Goal: Task Accomplishment & Management: Manage account settings

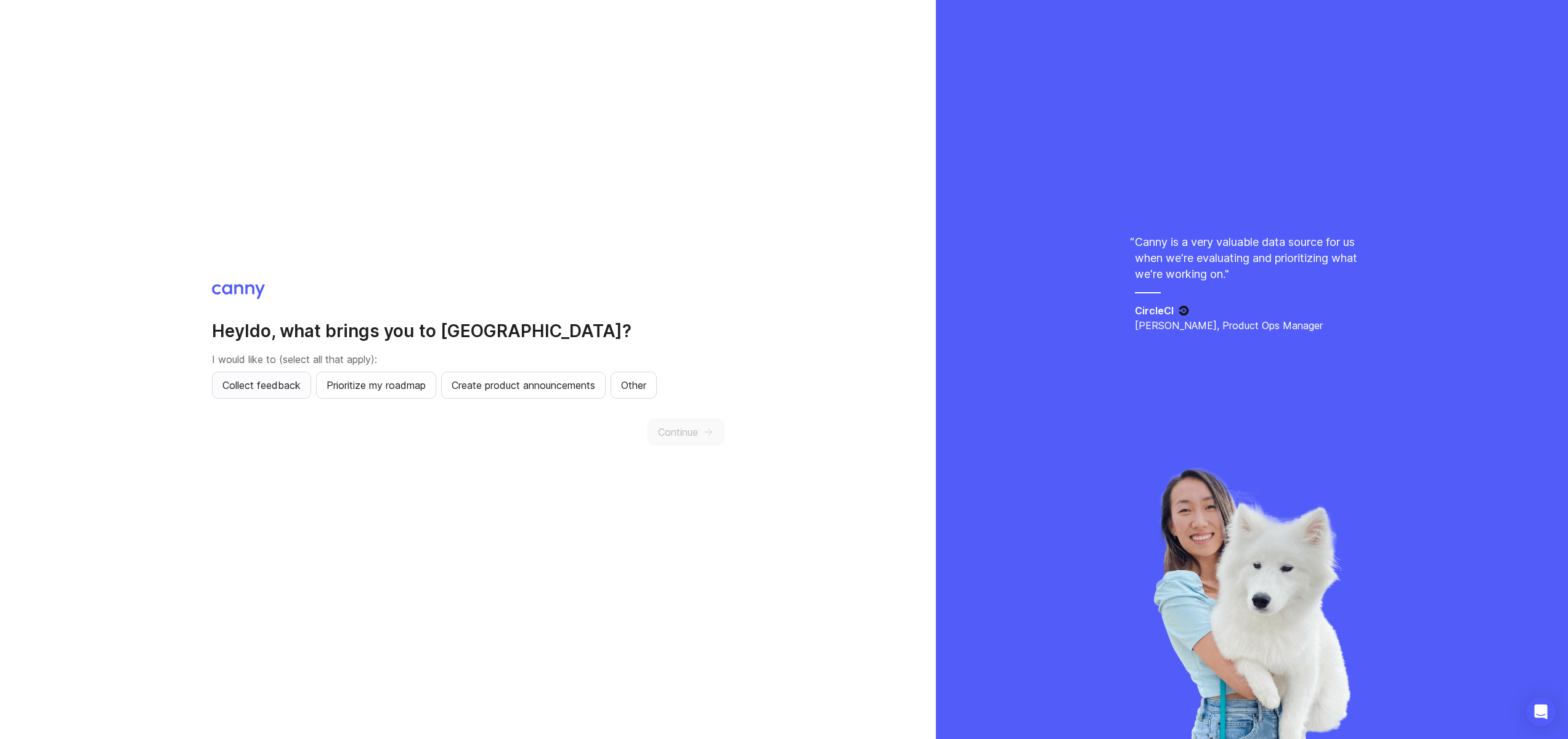
click at [272, 387] on span "Collect feedback" at bounding box center [262, 384] width 78 height 15
click at [361, 393] on button "Prioritize my roadmap" at bounding box center [376, 384] width 120 height 27
click at [484, 384] on span "Create product announcements" at bounding box center [523, 384] width 143 height 15
click at [715, 439] on button "Continue" at bounding box center [686, 431] width 77 height 27
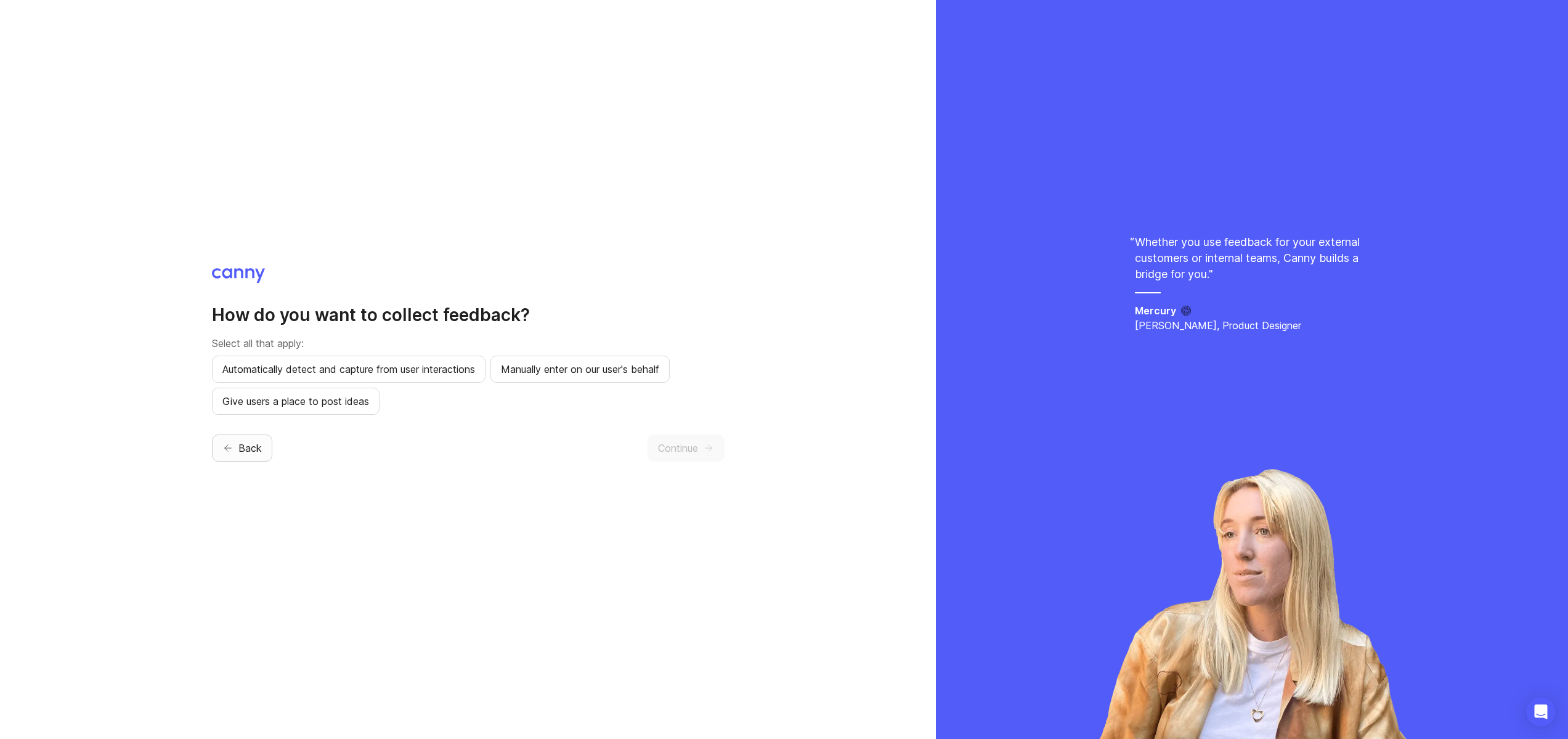
click at [214, 449] on button "Back" at bounding box center [242, 447] width 61 height 27
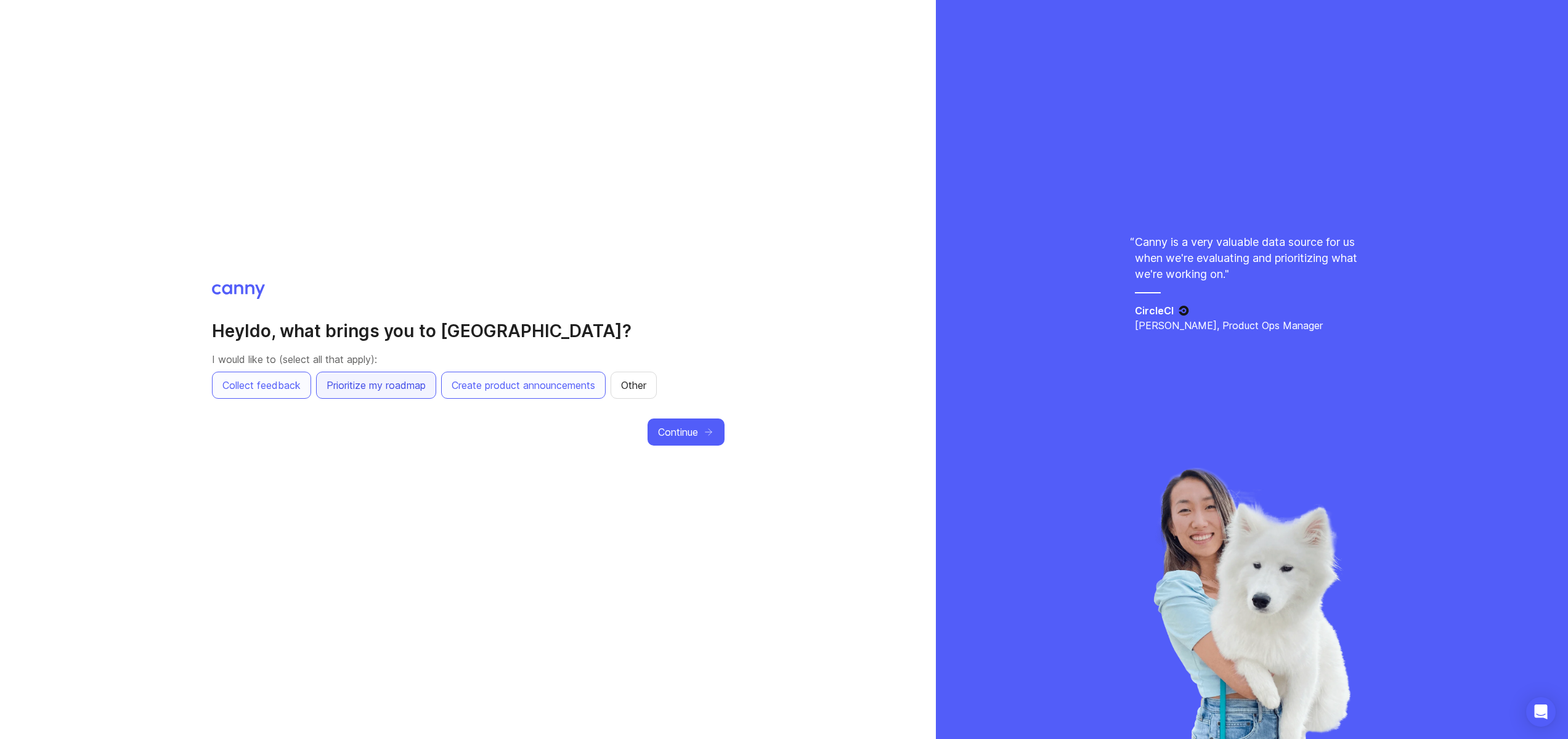
click at [354, 394] on button "Prioritize my roadmap" at bounding box center [376, 384] width 120 height 27
click at [374, 396] on button "Prioritize my roadmap" at bounding box center [376, 384] width 120 height 27
click at [703, 431] on button "Continue" at bounding box center [686, 431] width 77 height 27
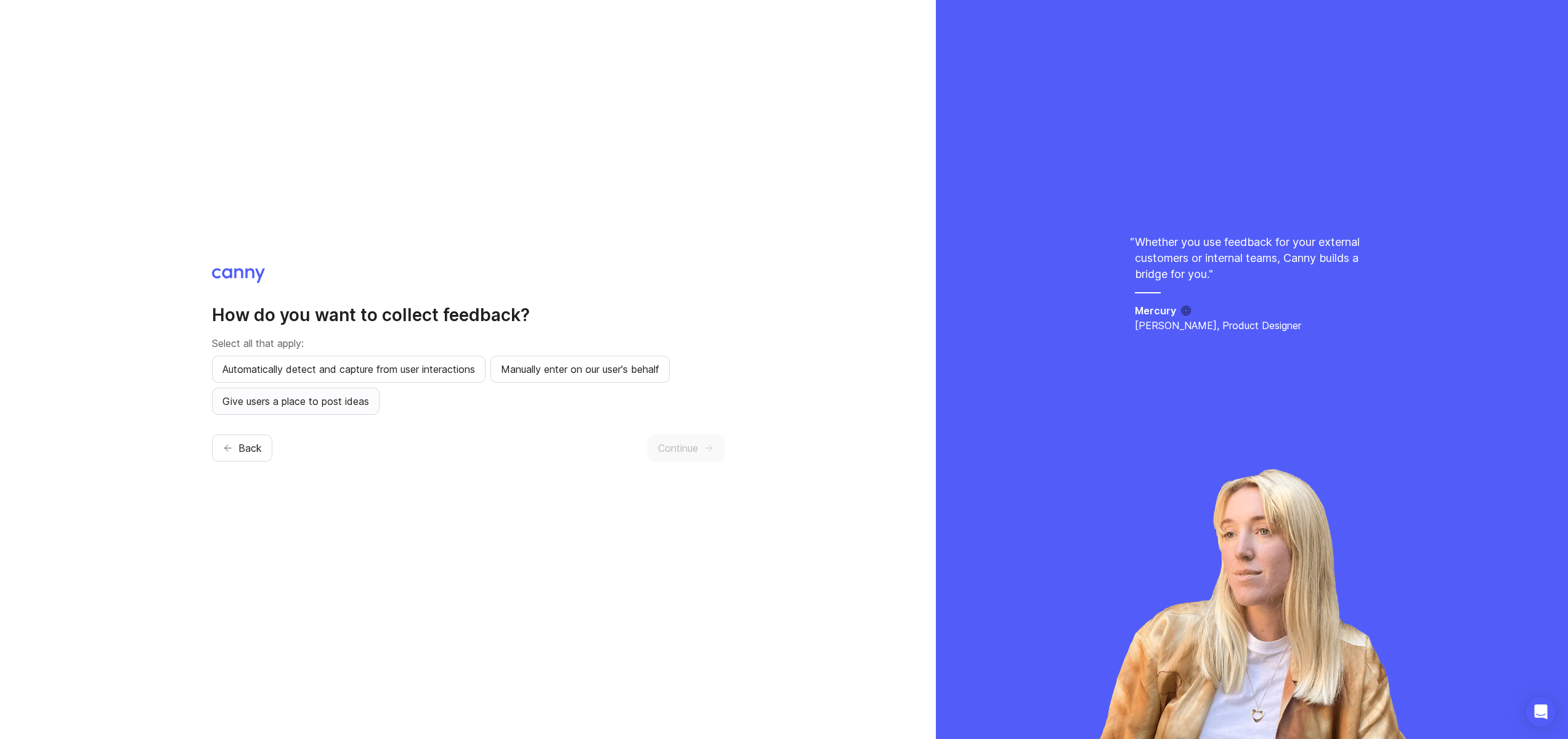
click at [350, 404] on span "Give users a place to post ideas" at bounding box center [295, 401] width 147 height 15
click at [423, 368] on span "Automatically detect and capture from user interactions" at bounding box center [348, 368] width 252 height 15
click at [692, 450] on span "Continue" at bounding box center [678, 447] width 40 height 15
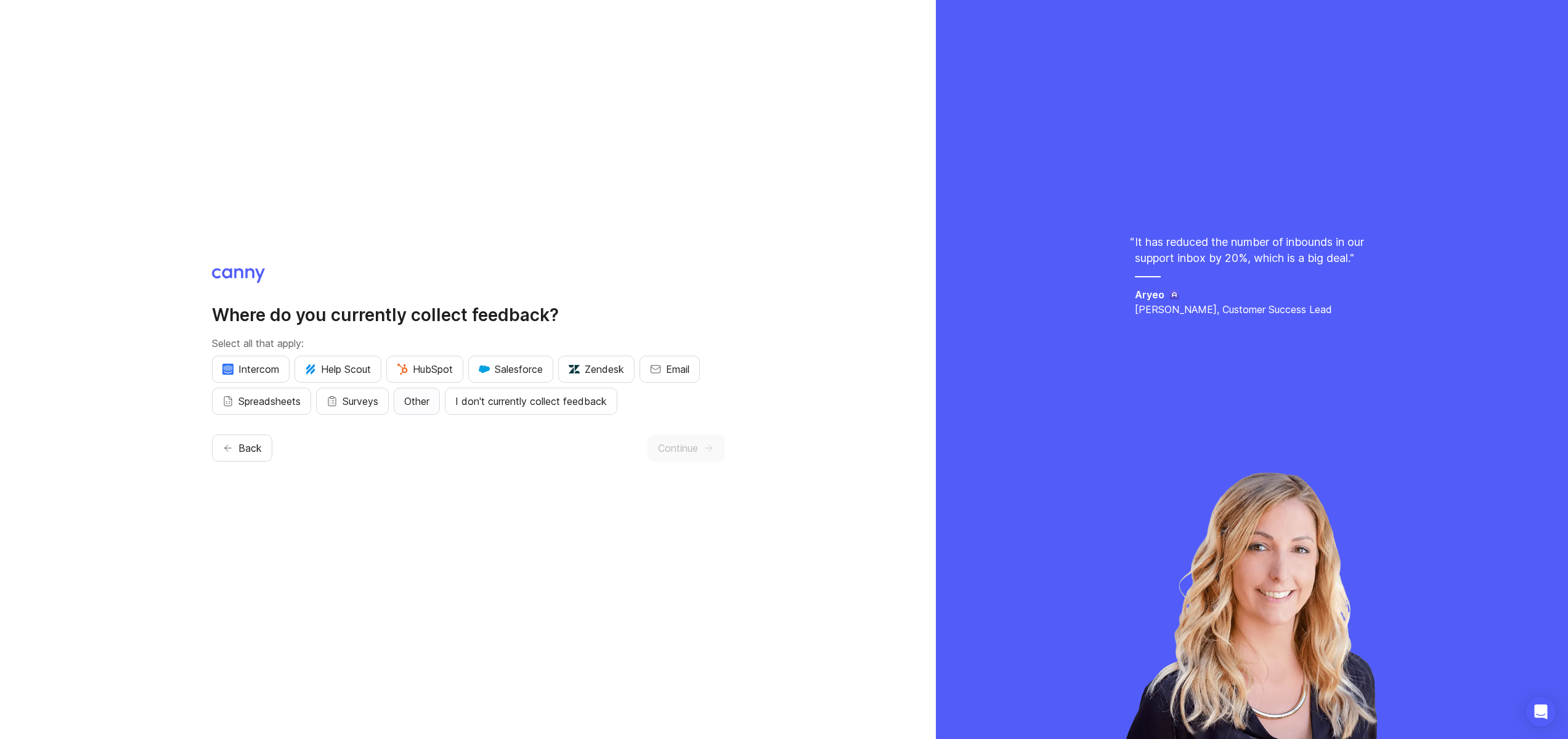
click at [430, 401] on span "Other" at bounding box center [417, 401] width 25 height 15
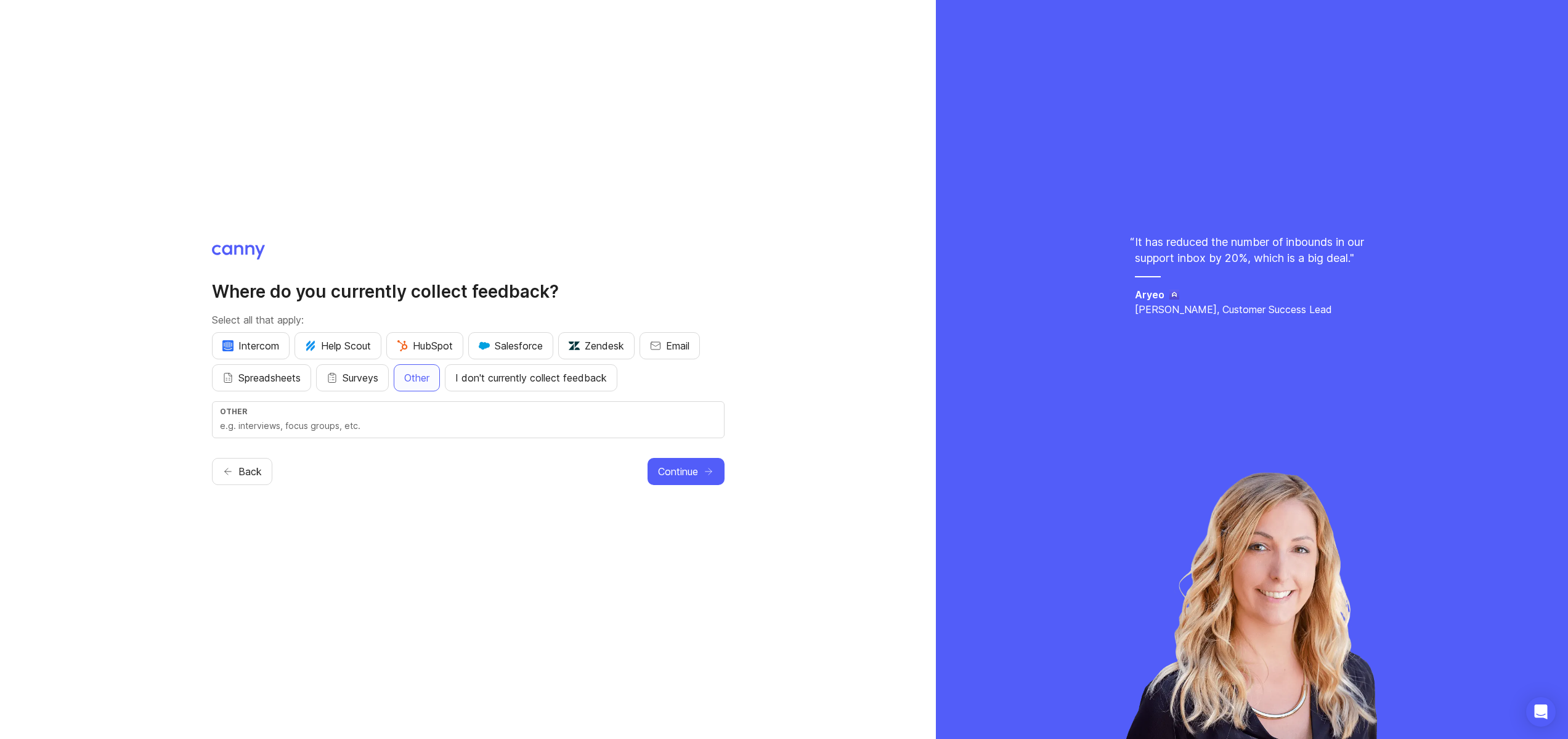
click at [442, 411] on div "Other" at bounding box center [468, 411] width 496 height 9
type input "Slack, Notion"
click at [694, 470] on span "Continue" at bounding box center [678, 471] width 40 height 15
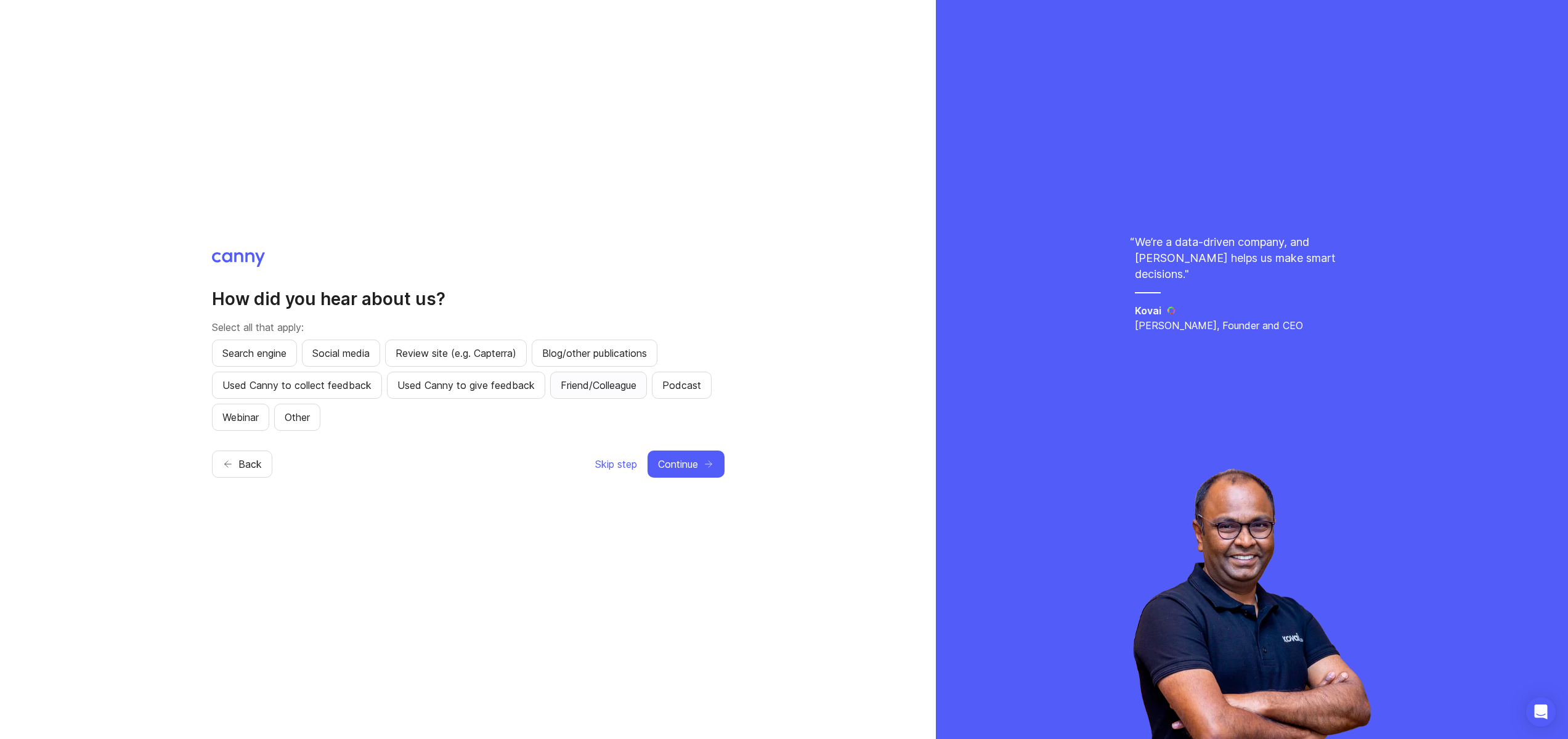
click at [621, 391] on span "Friend/Colleague" at bounding box center [598, 384] width 76 height 15
click at [677, 467] on span "Continue" at bounding box center [678, 464] width 40 height 15
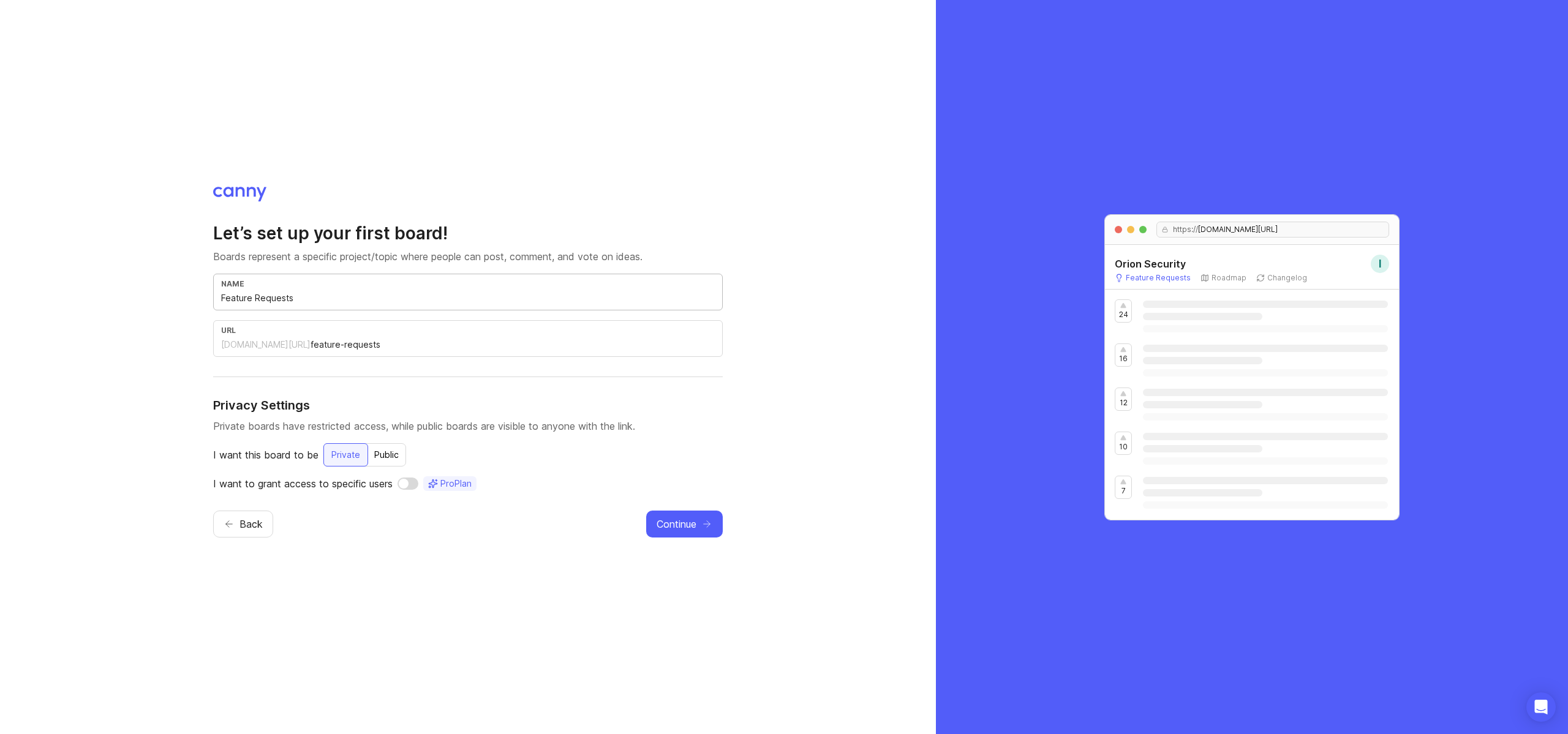
click at [338, 300] on input "Feature Requests" at bounding box center [468, 298] width 493 height 14
click at [423, 343] on input "feature-requests" at bounding box center [512, 345] width 404 height 14
click at [379, 457] on div "Public" at bounding box center [386, 454] width 39 height 22
click at [340, 455] on div "Private" at bounding box center [345, 454] width 43 height 22
click at [660, 524] on span "Continue" at bounding box center [676, 524] width 40 height 14
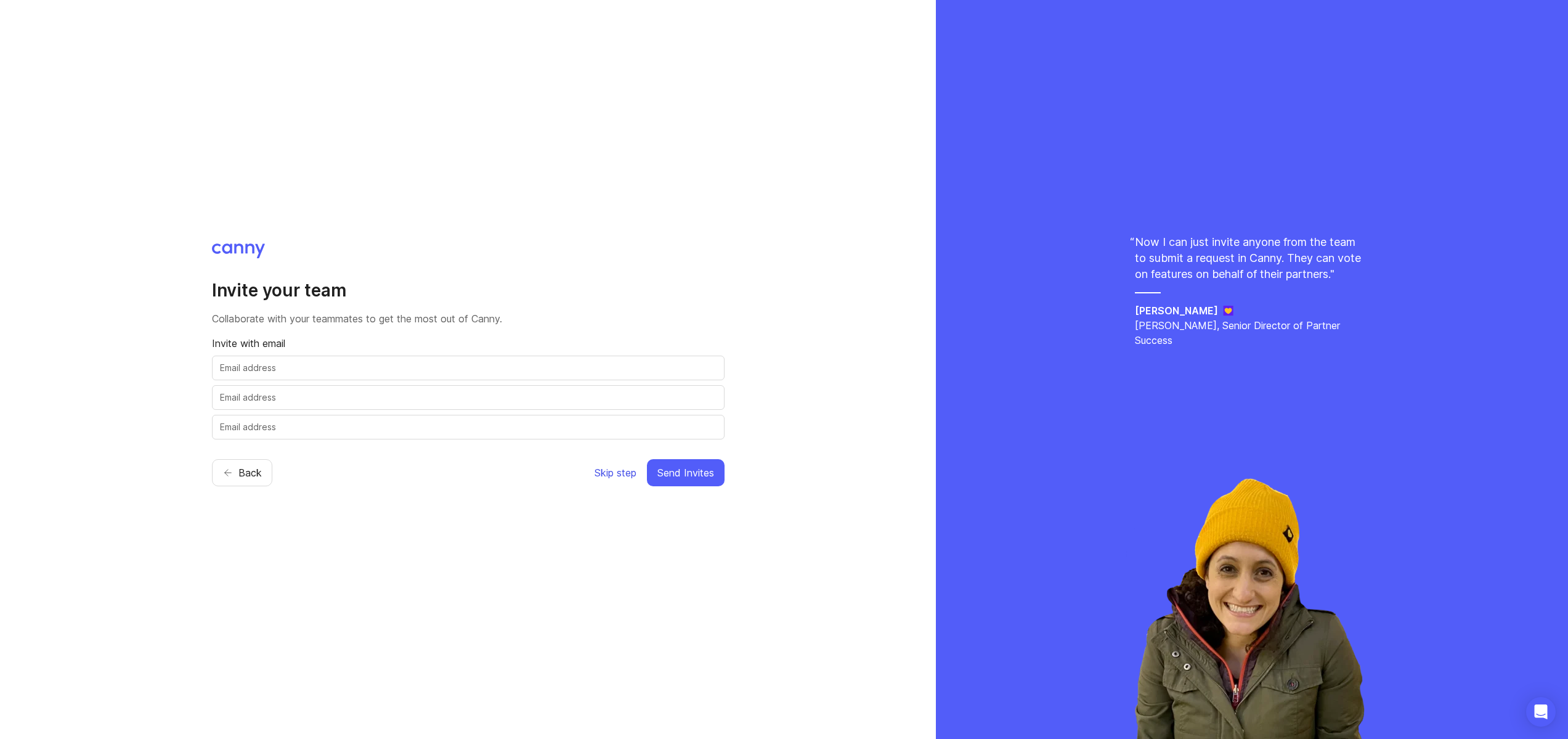
click at [624, 471] on span "Skip step" at bounding box center [615, 472] width 42 height 15
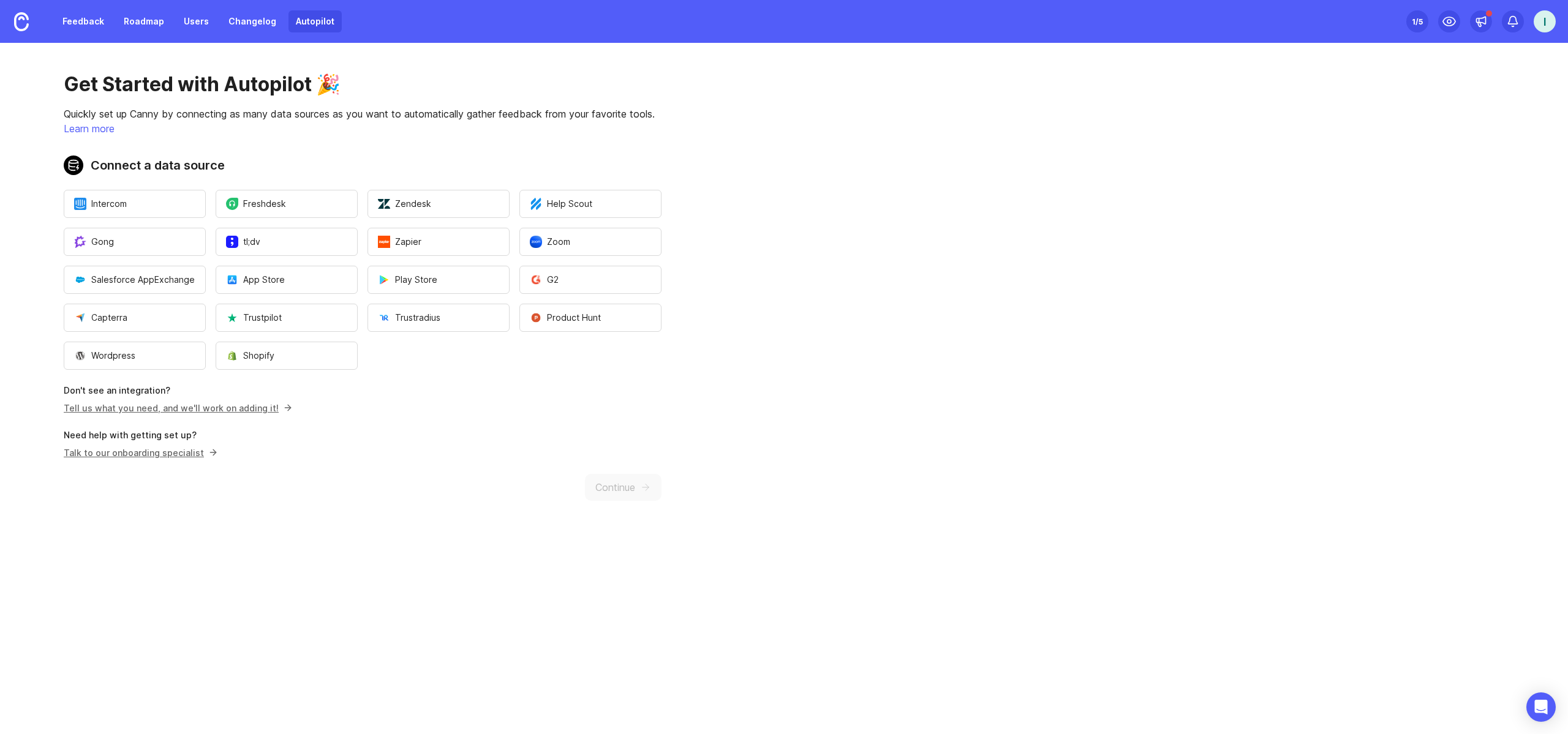
click at [622, 500] on div "Get Started with Autopilot 🎉 Quickly set up Canny by connecting as many data so…" at bounding box center [362, 286] width 725 height 487
click at [622, 491] on div "Get Started with Autopilot 🎉 Quickly set up Canny by connecting as many data so…" at bounding box center [362, 286] width 725 height 487
click at [260, 24] on link "Changelog" at bounding box center [252, 21] width 63 height 22
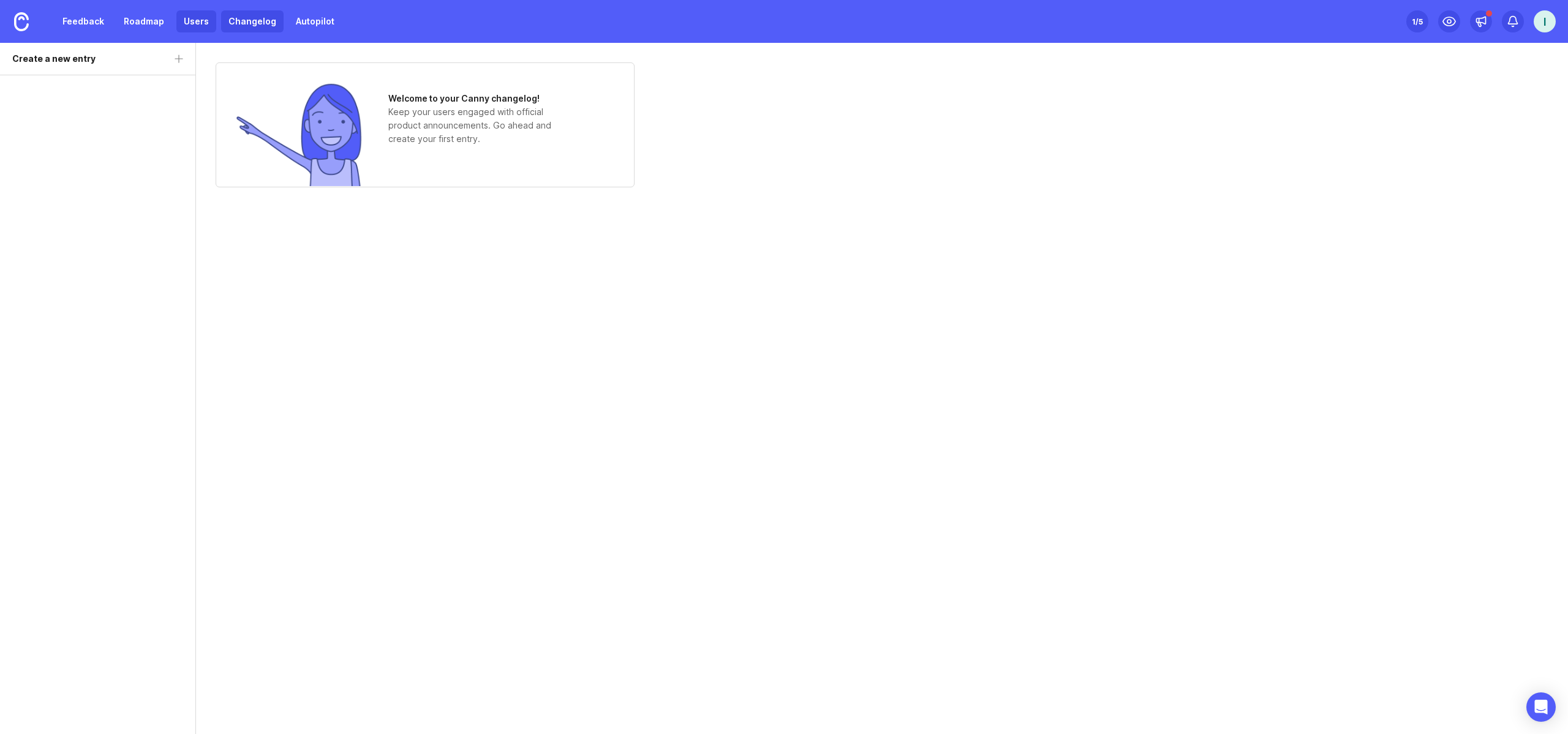
click at [185, 24] on link "Users" at bounding box center [196, 21] width 40 height 22
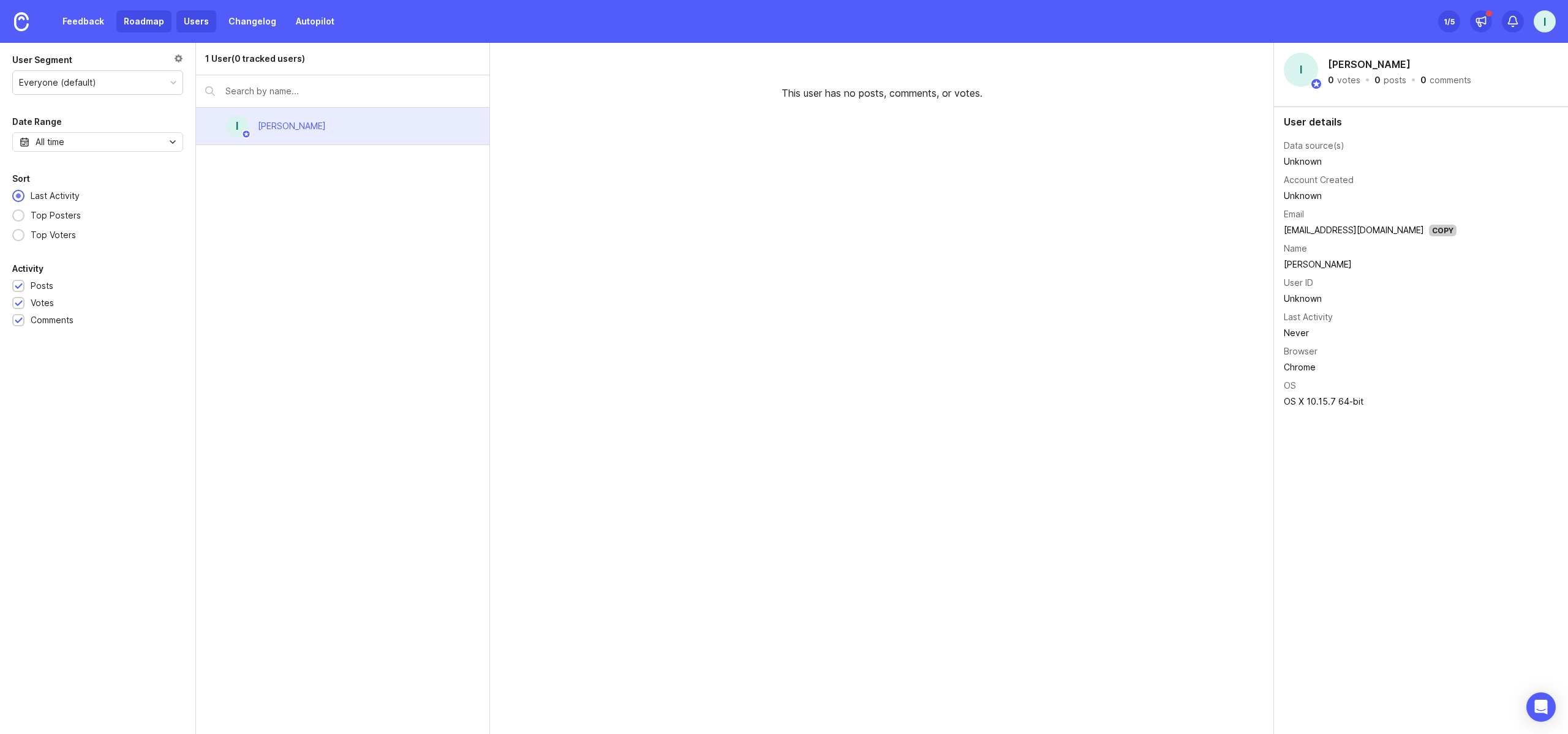
click at [140, 25] on link "Roadmap" at bounding box center [144, 21] width 55 height 22
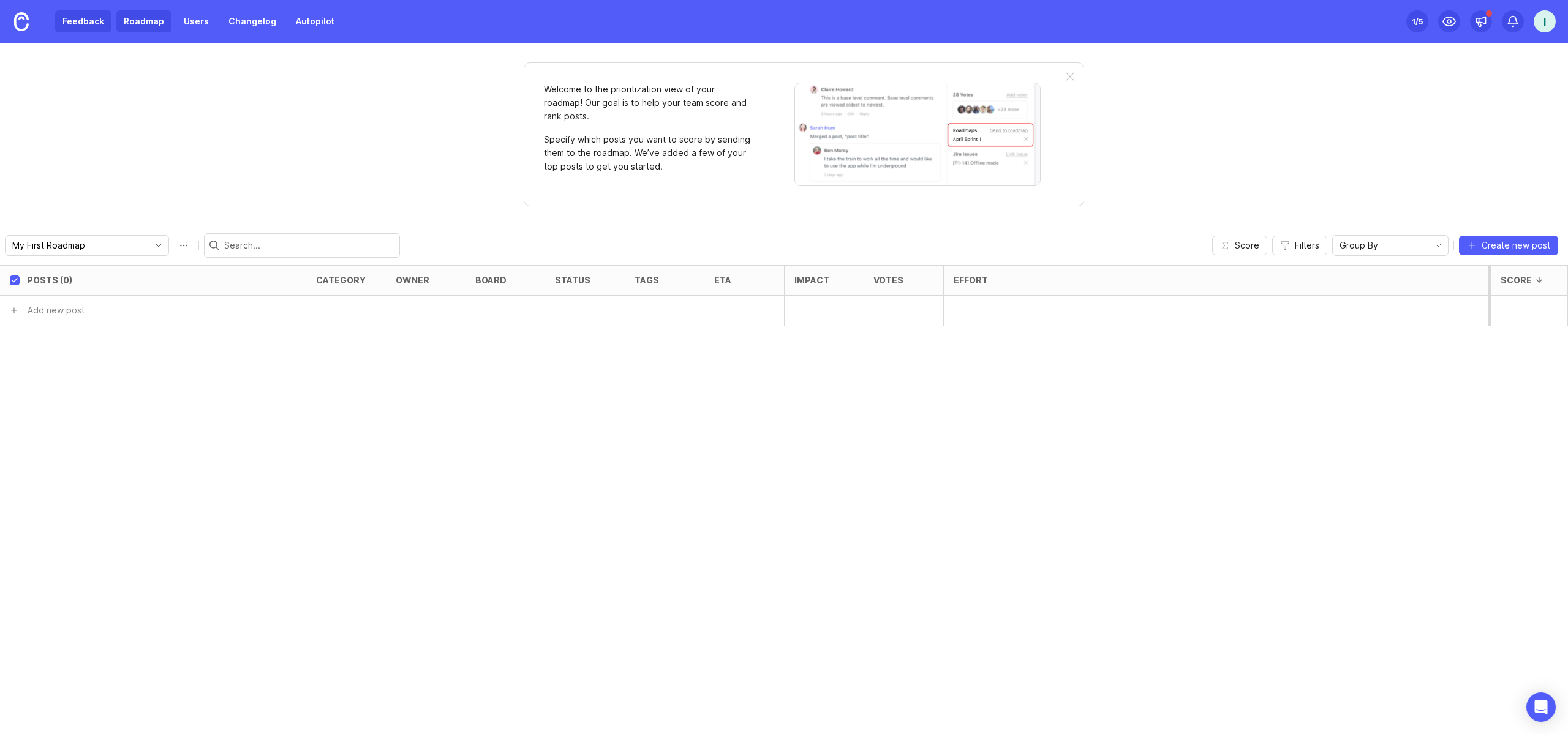
click at [95, 22] on link "Feedback" at bounding box center [83, 21] width 56 height 22
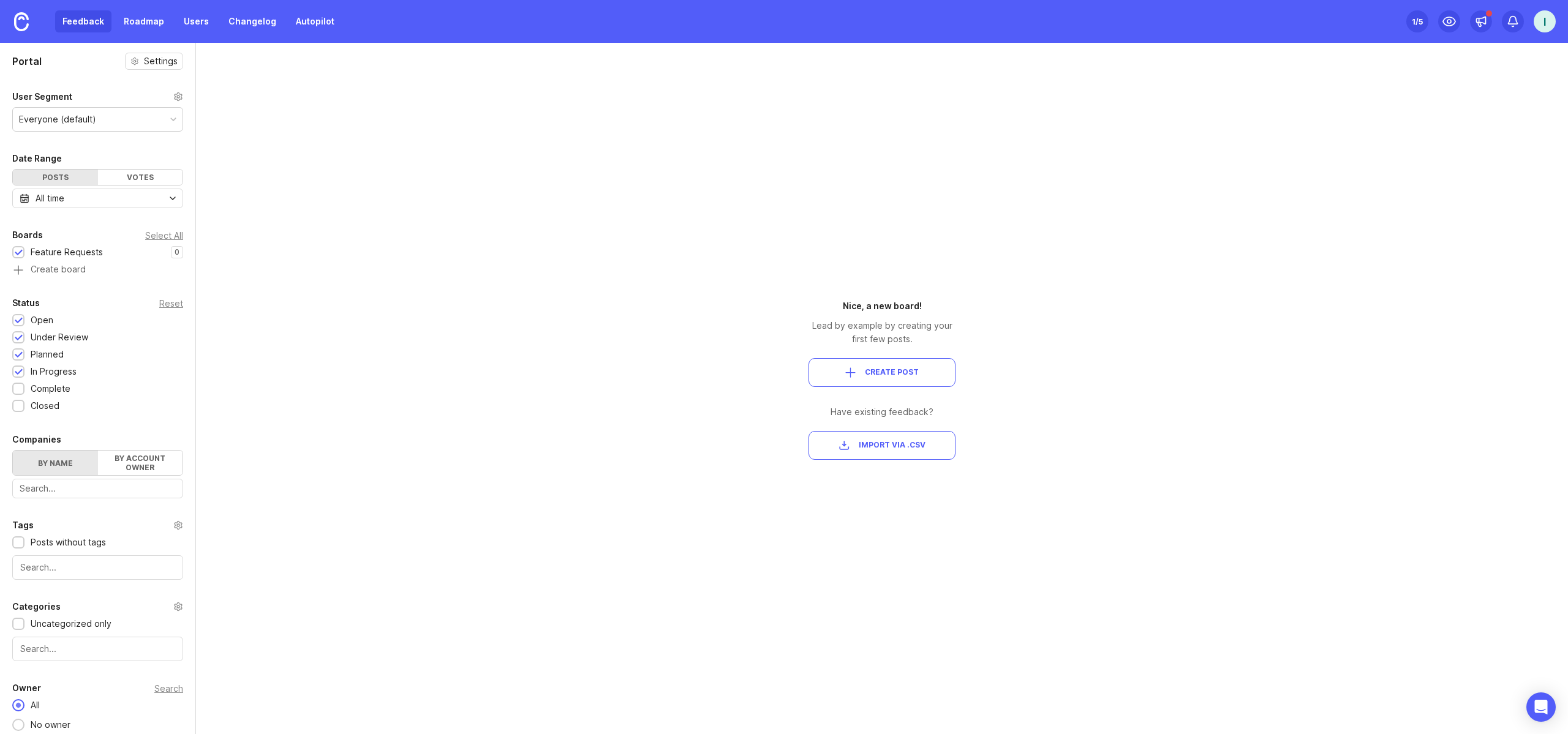
click at [1426, 27] on div "Set up Canny 1 /5" at bounding box center [1417, 21] width 22 height 17
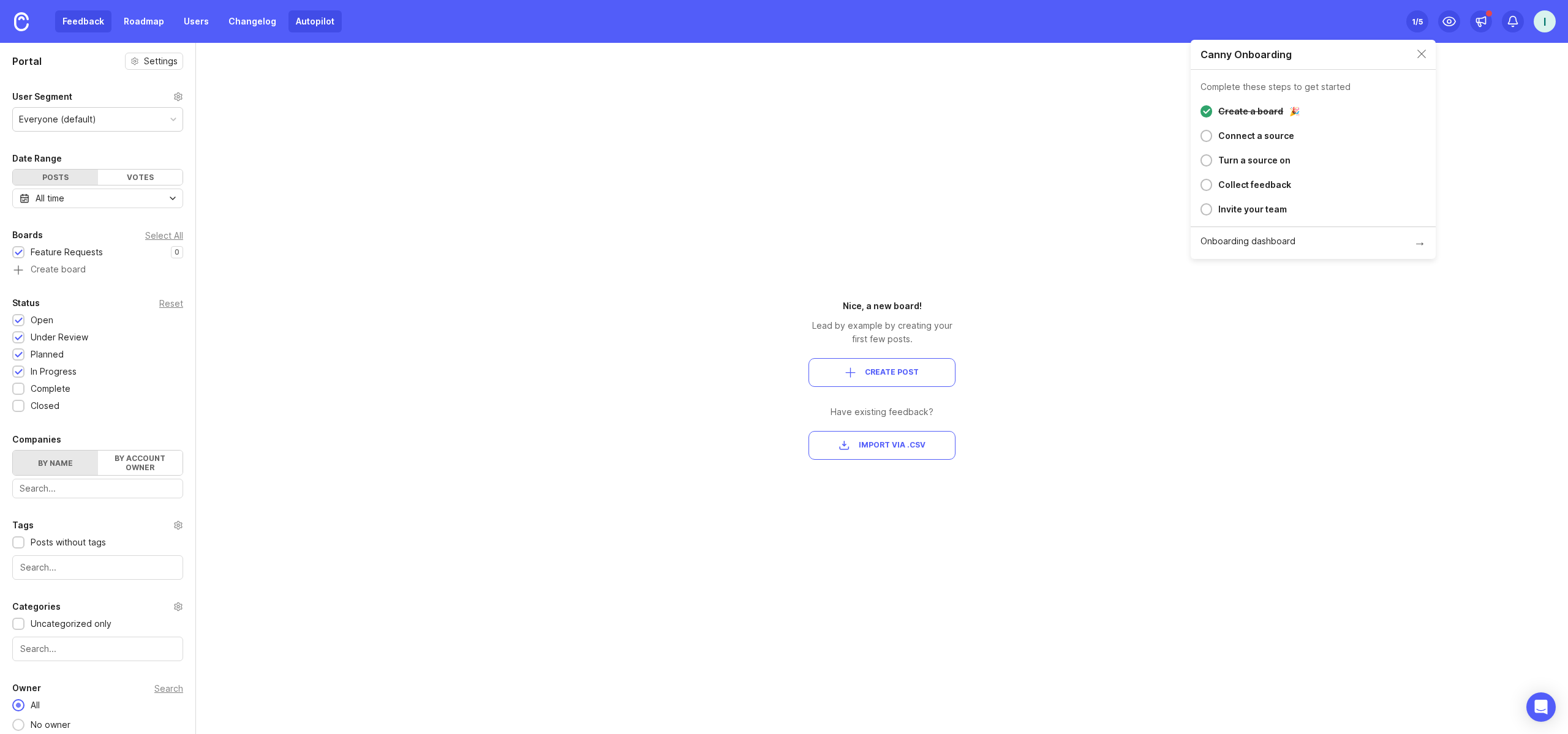
click at [303, 26] on link "Autopilot" at bounding box center [315, 21] width 53 height 22
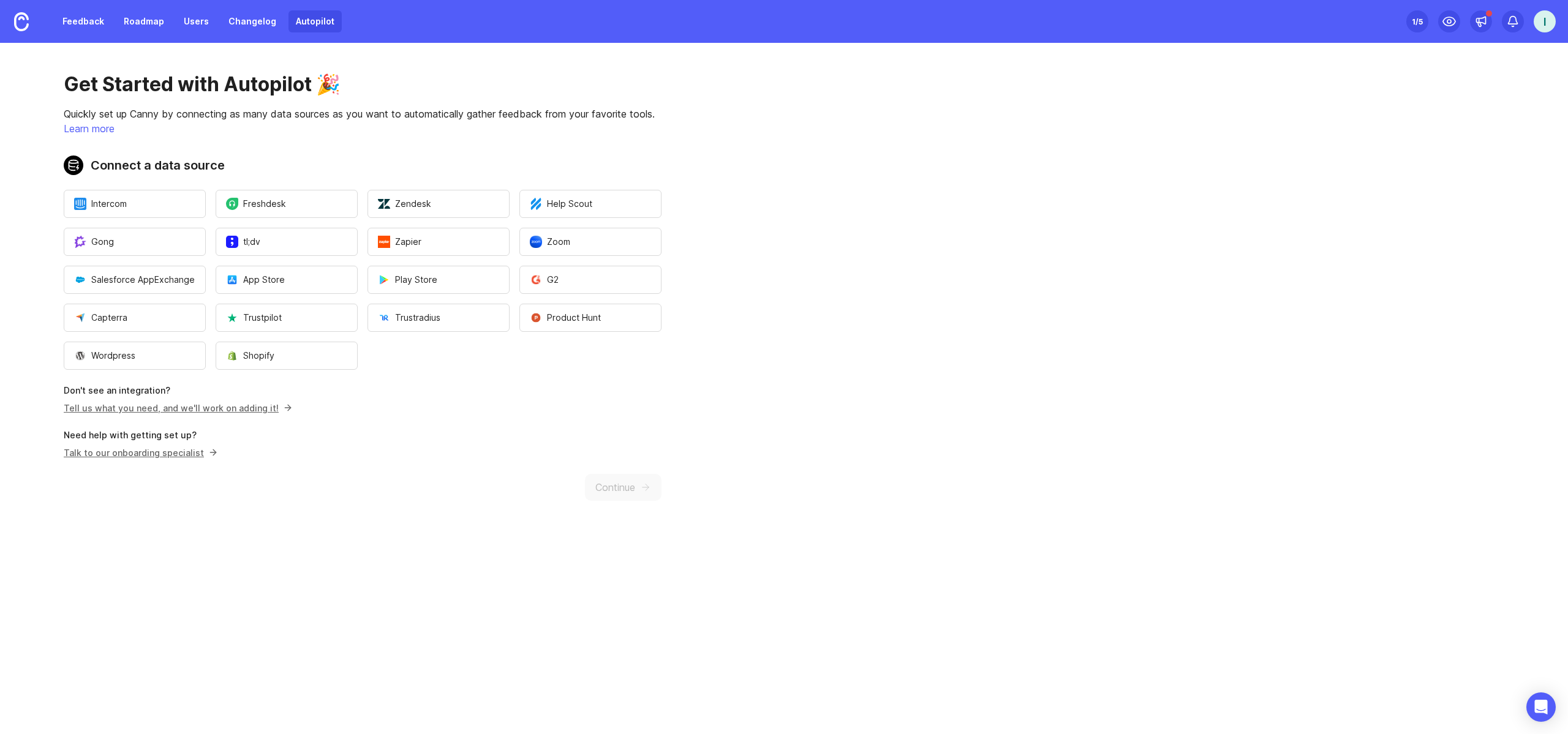
click at [148, 405] on link "Tell us what you need, and we'll work on adding it!" at bounding box center [176, 408] width 225 height 11
click at [28, 31] on link at bounding box center [21, 21] width 43 height 43
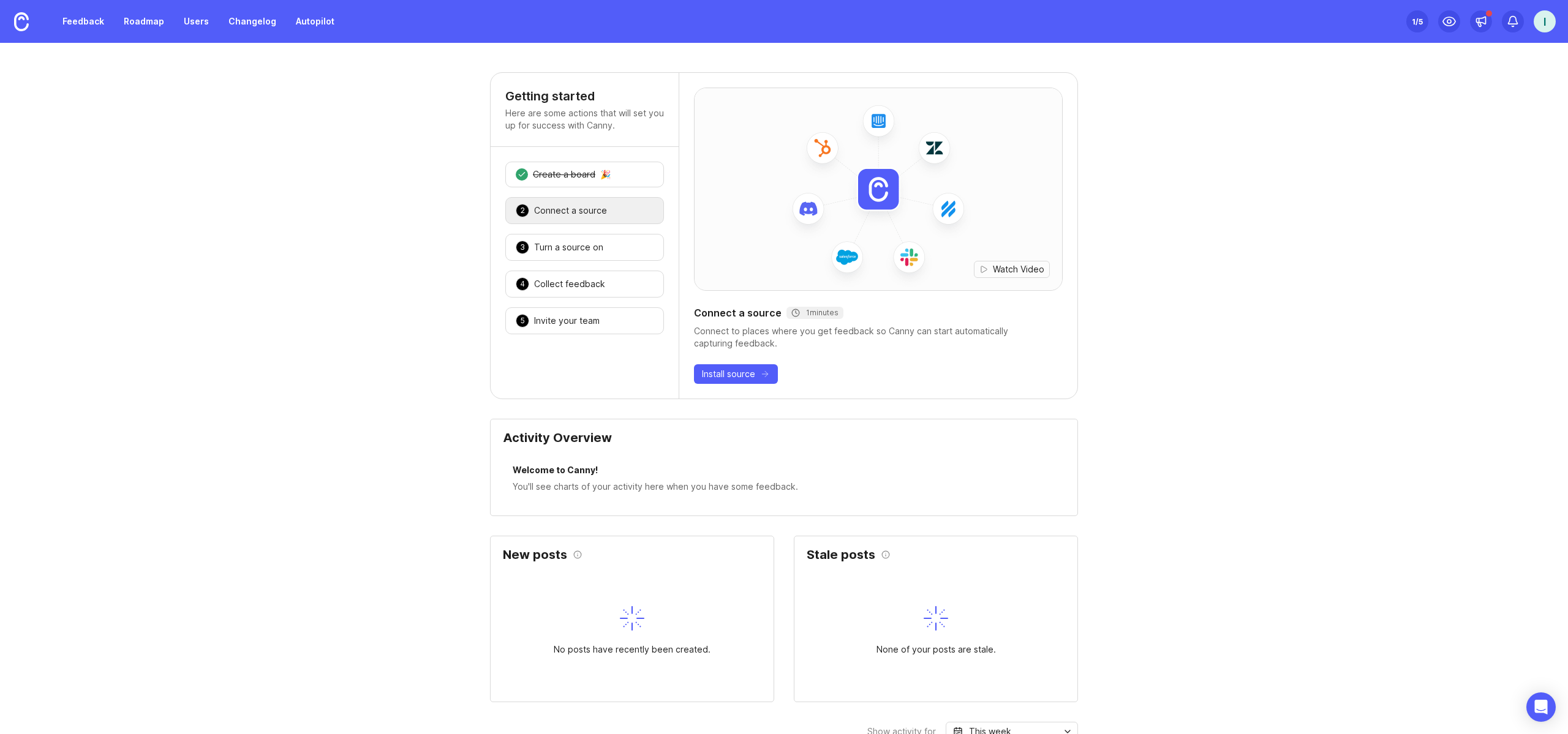
click at [1536, 21] on div "I" at bounding box center [1544, 21] width 22 height 22
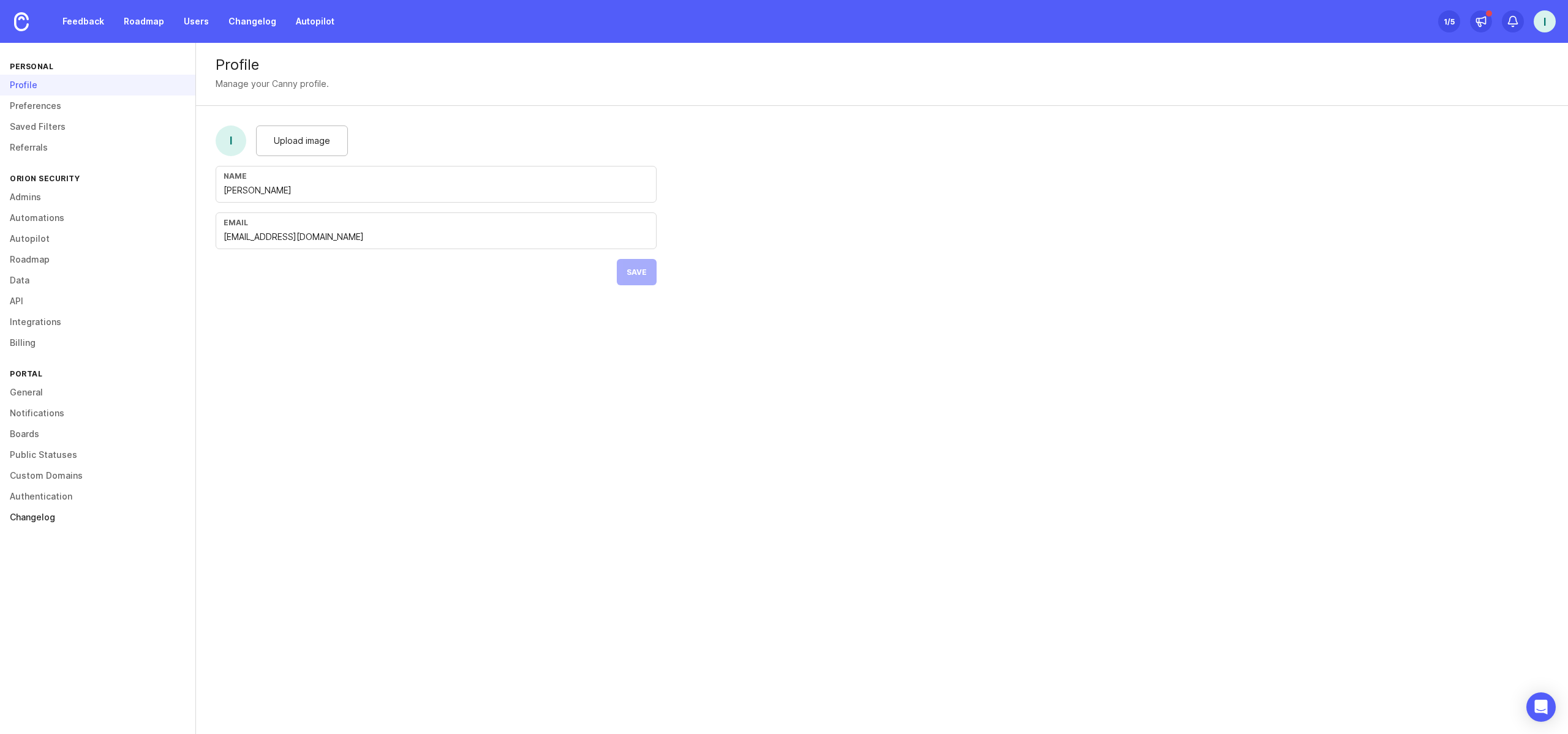
click at [67, 524] on link "Changelog" at bounding box center [98, 517] width 195 height 21
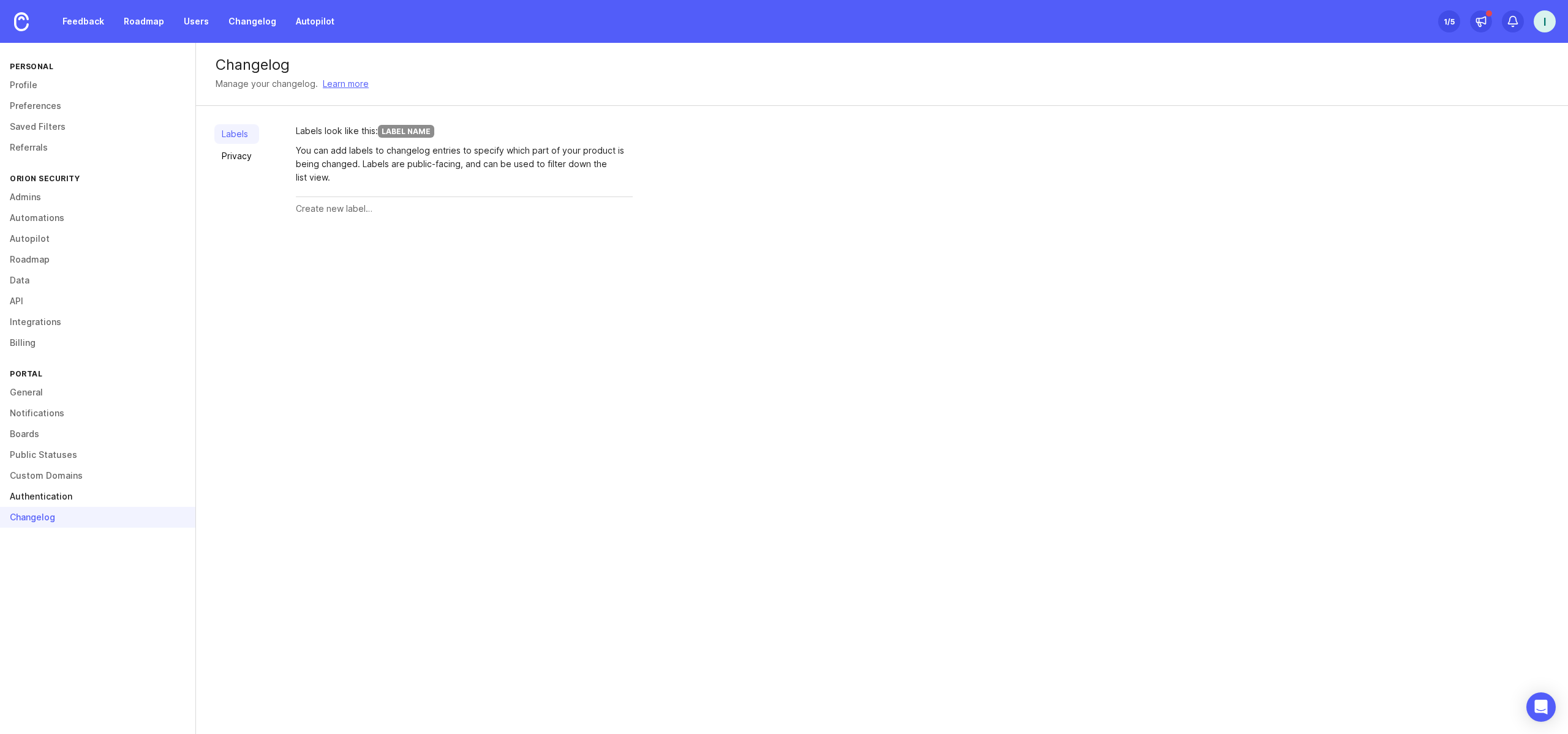
click at [71, 503] on link "Authentication" at bounding box center [98, 496] width 195 height 21
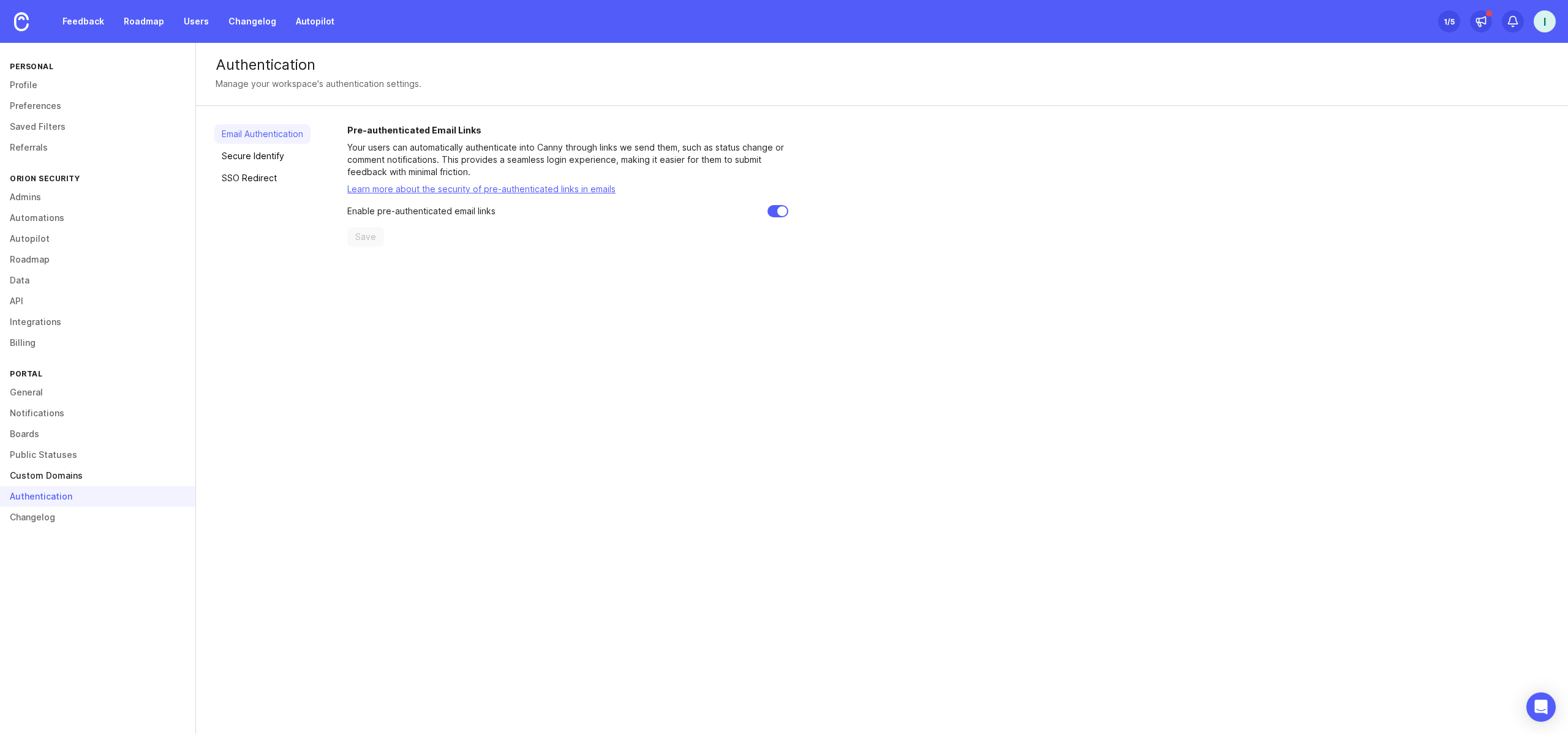
click at [73, 480] on link "Custom Domains" at bounding box center [98, 475] width 195 height 21
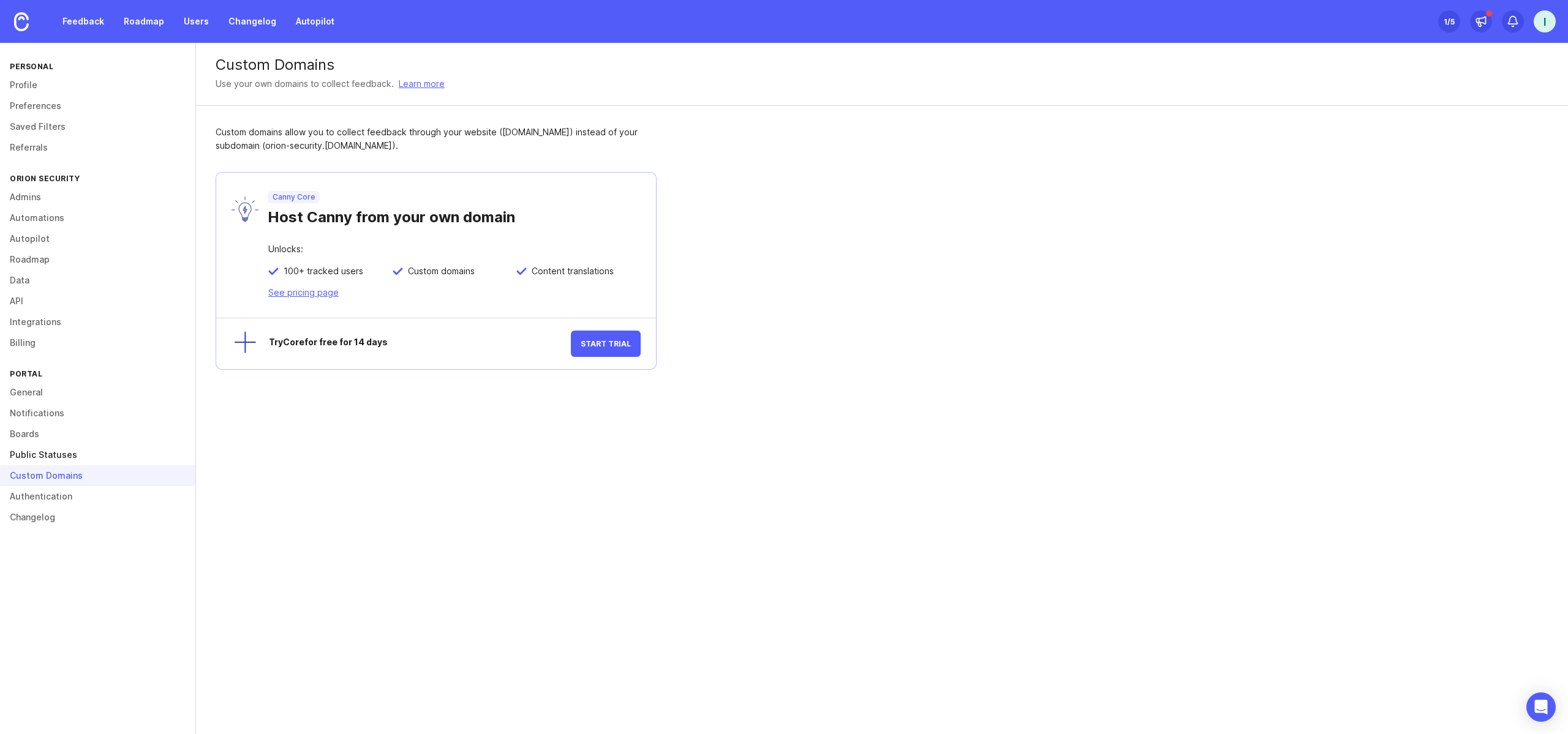
click at [69, 456] on link "Public Statuses" at bounding box center [98, 454] width 195 height 21
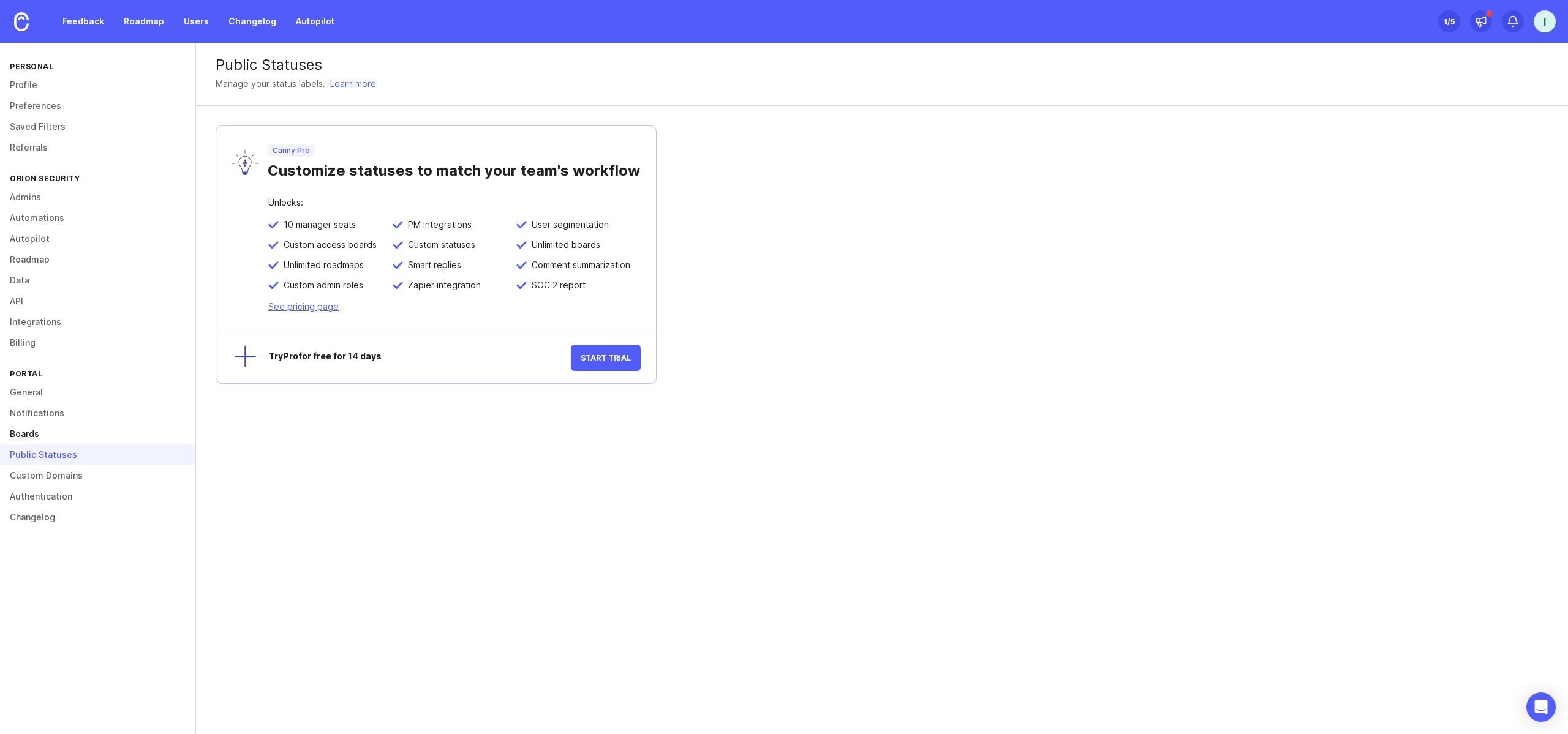
click at [73, 428] on link "Boards" at bounding box center [98, 434] width 195 height 21
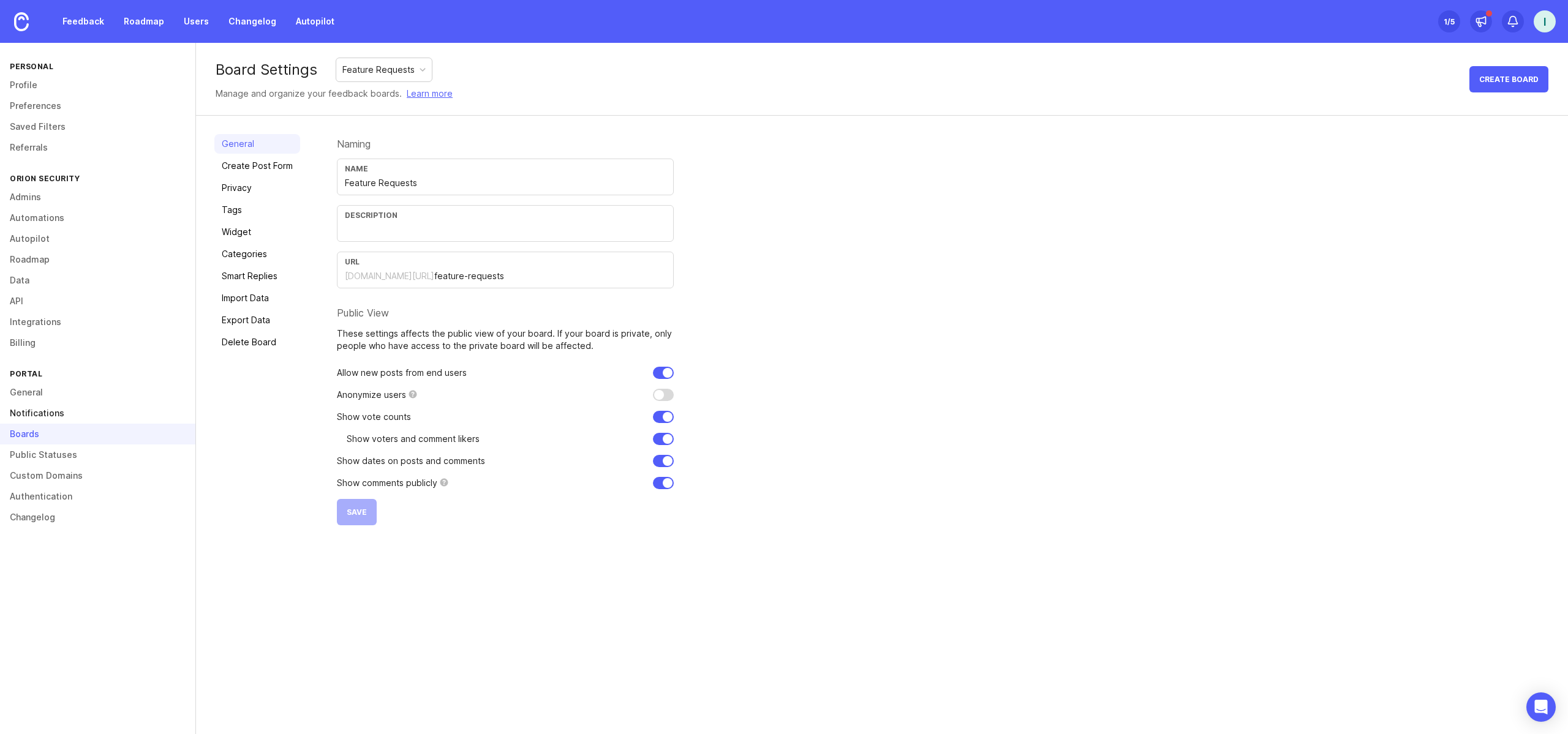
click at [70, 412] on link "Notifications" at bounding box center [98, 412] width 195 height 21
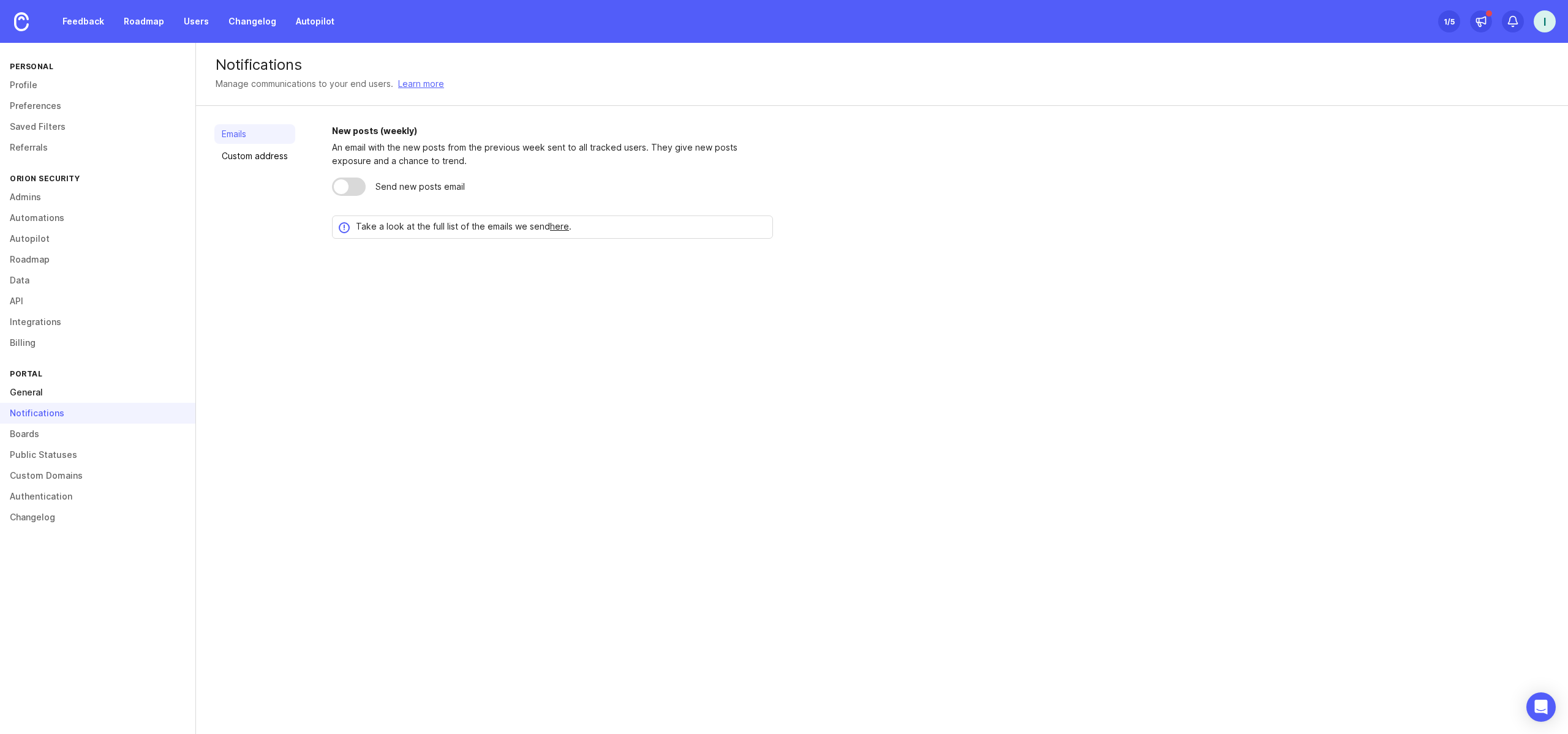
click at [72, 390] on link "General" at bounding box center [98, 392] width 195 height 21
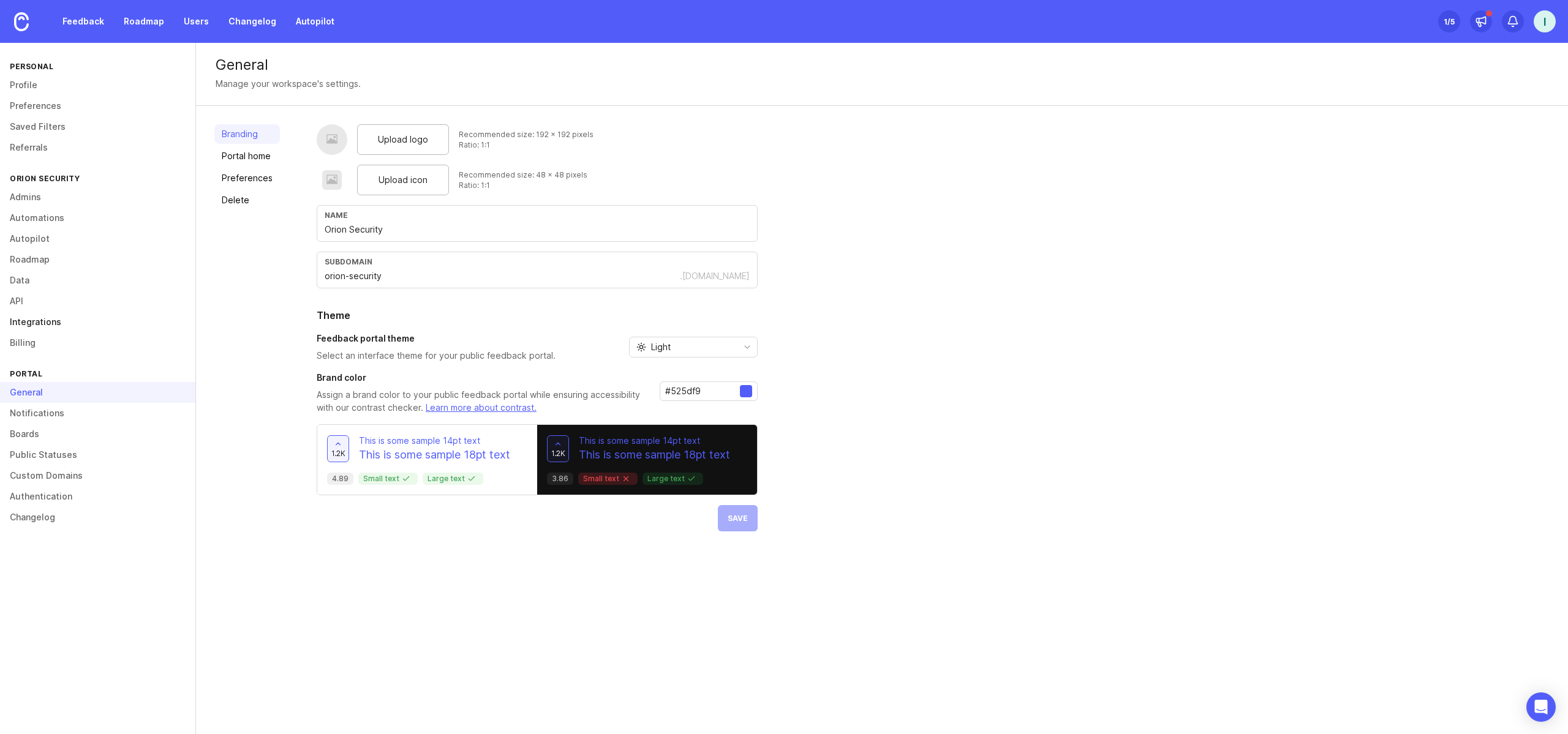
click at [75, 331] on link "Integrations" at bounding box center [98, 322] width 195 height 21
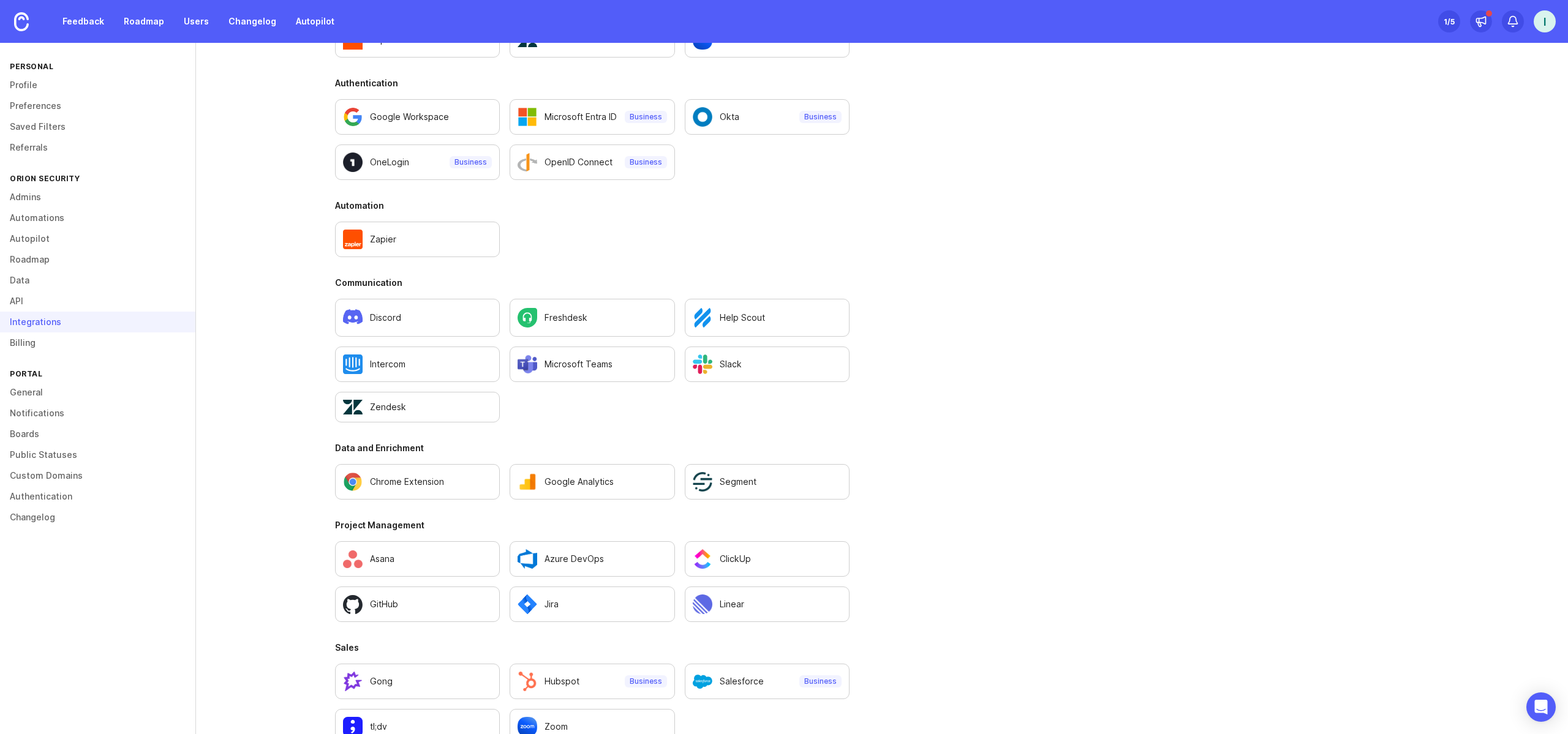
scroll to position [548, 0]
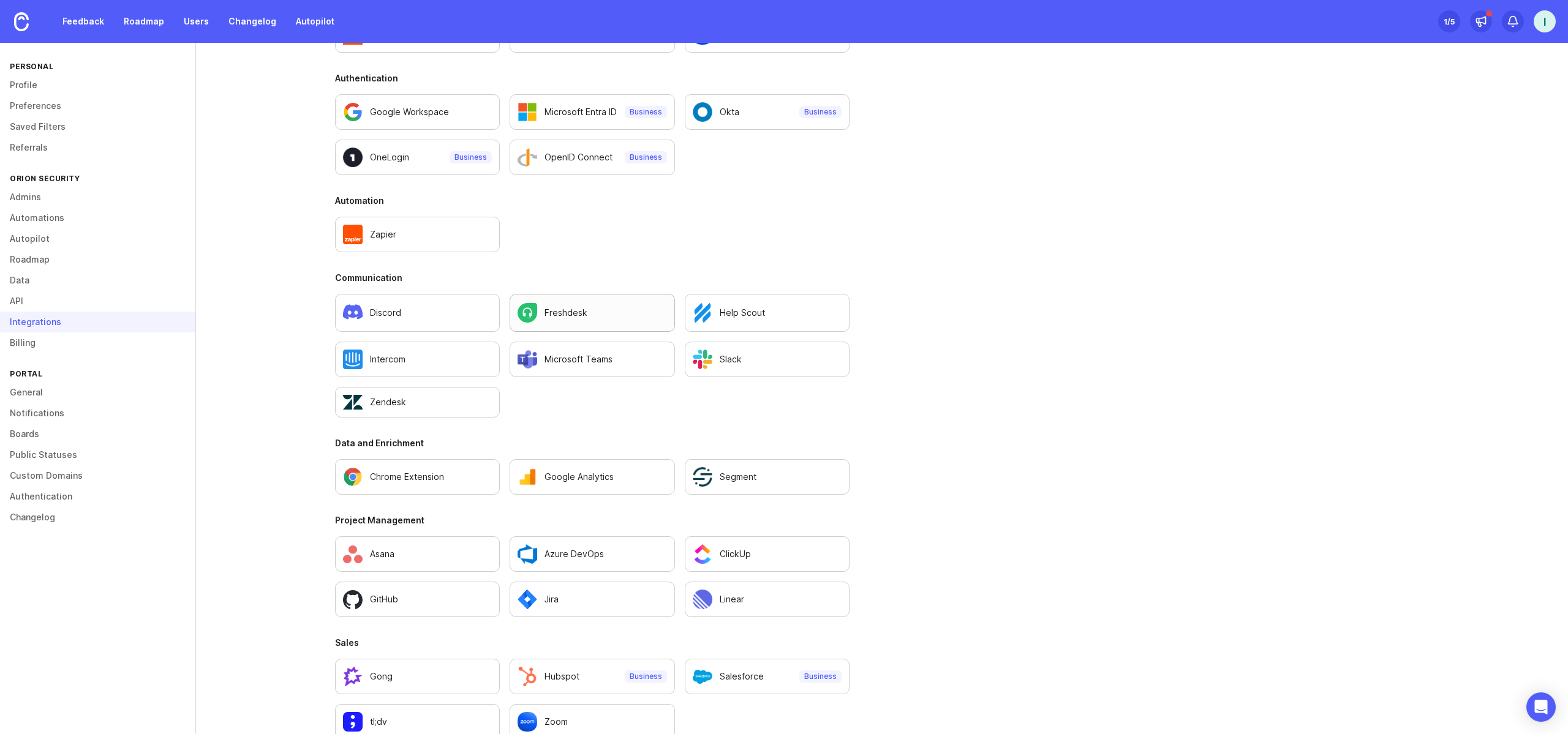
scroll to position [573, 0]
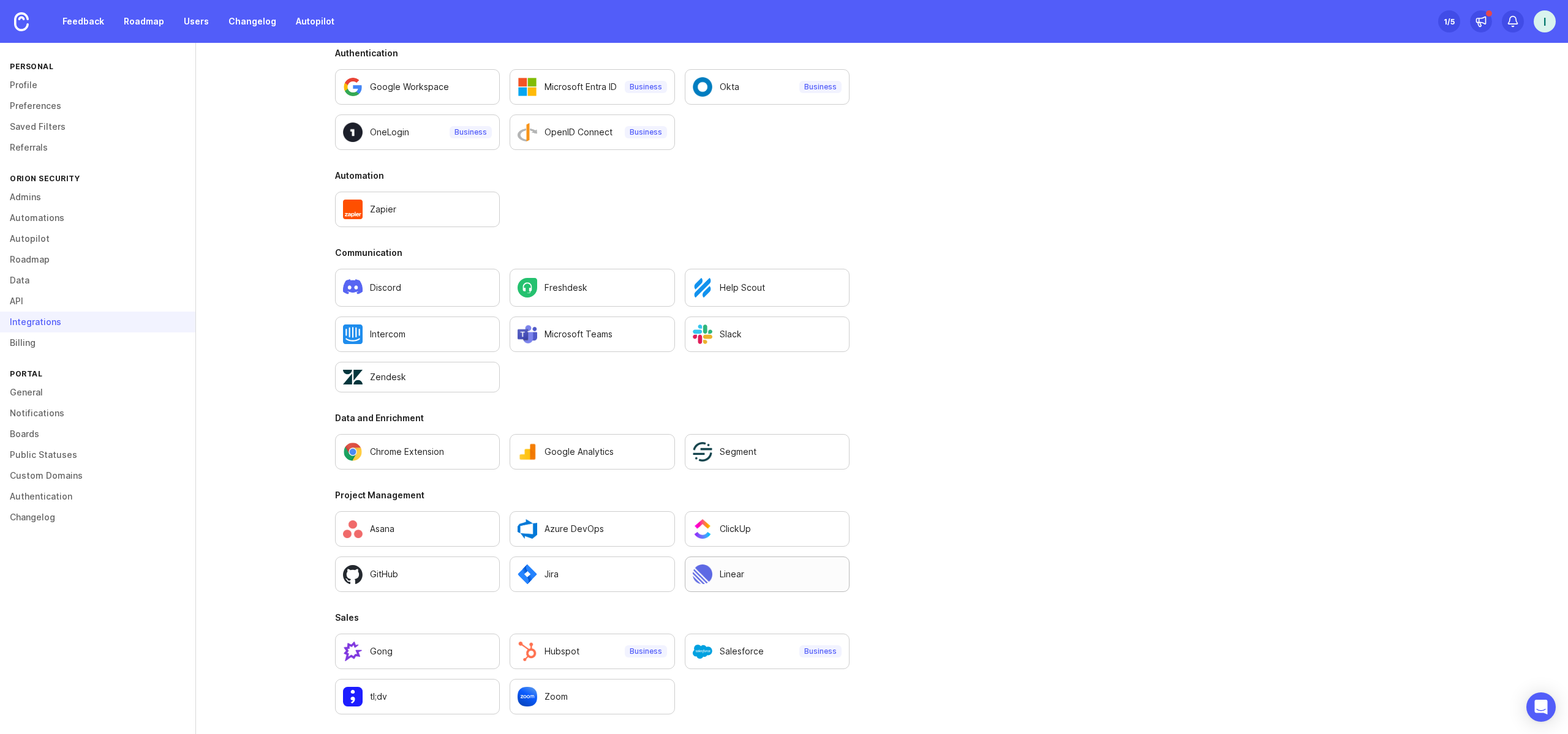
click at [785, 583] on div "Linear" at bounding box center [766, 574] width 149 height 20
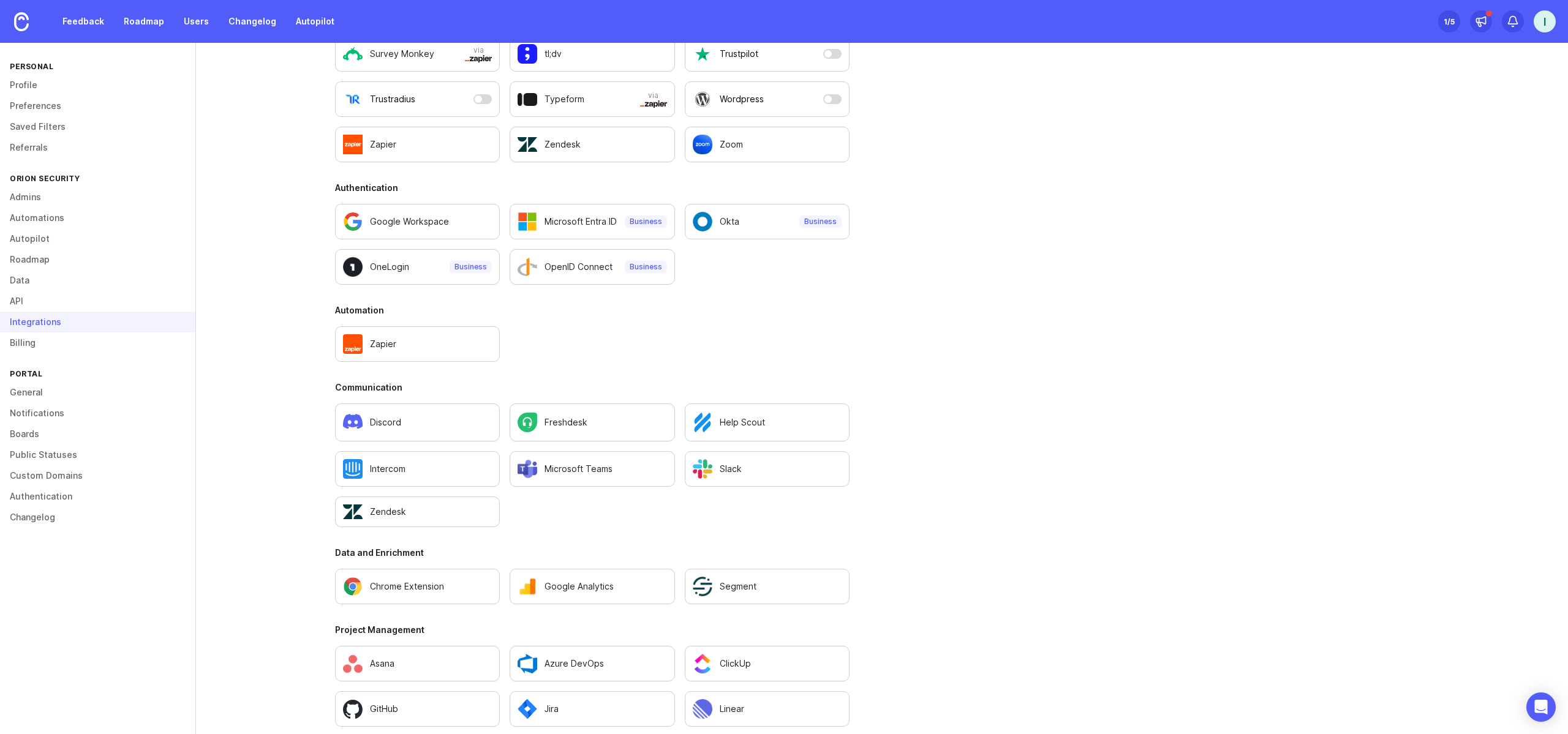
scroll to position [573, 0]
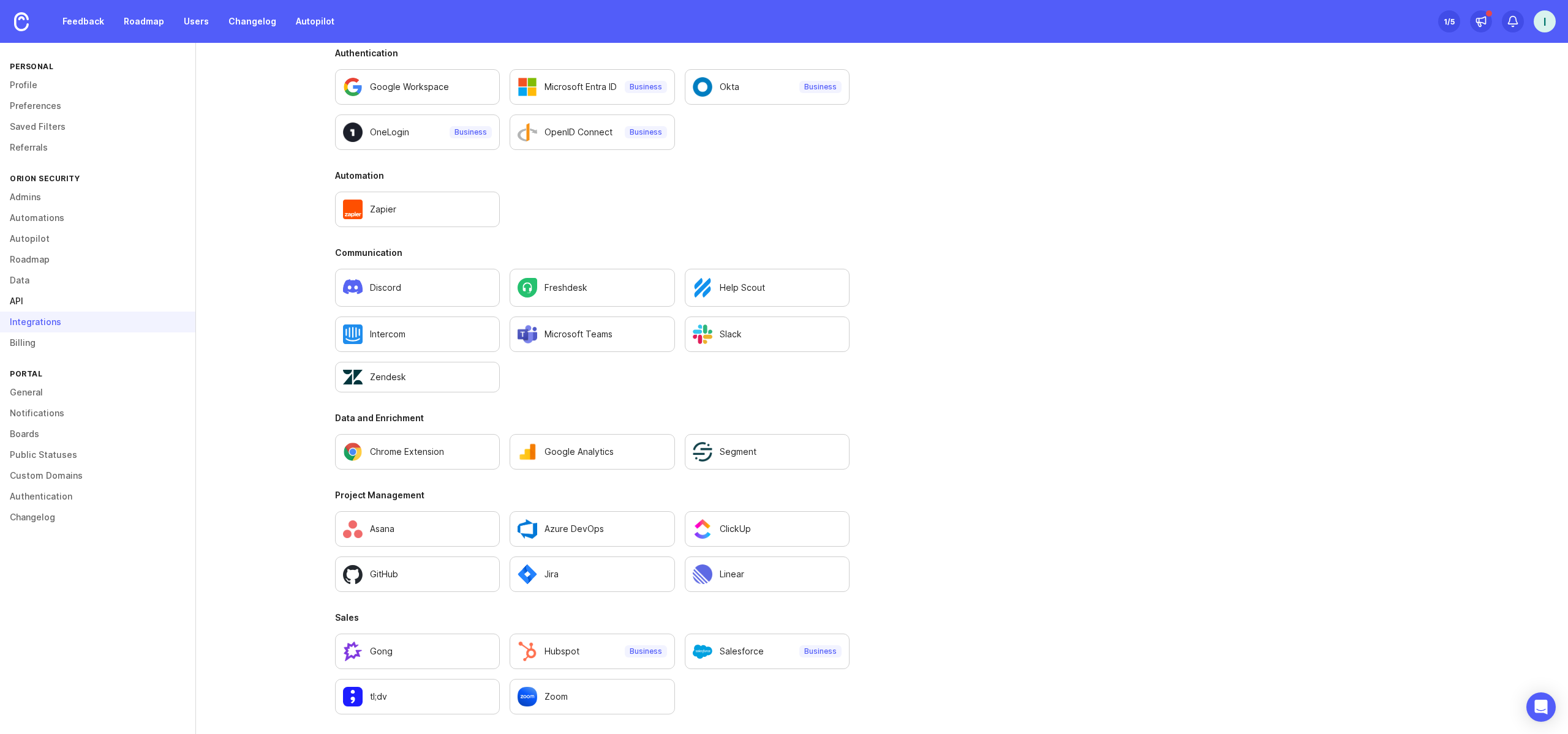
click at [58, 304] on link "API" at bounding box center [98, 300] width 195 height 21
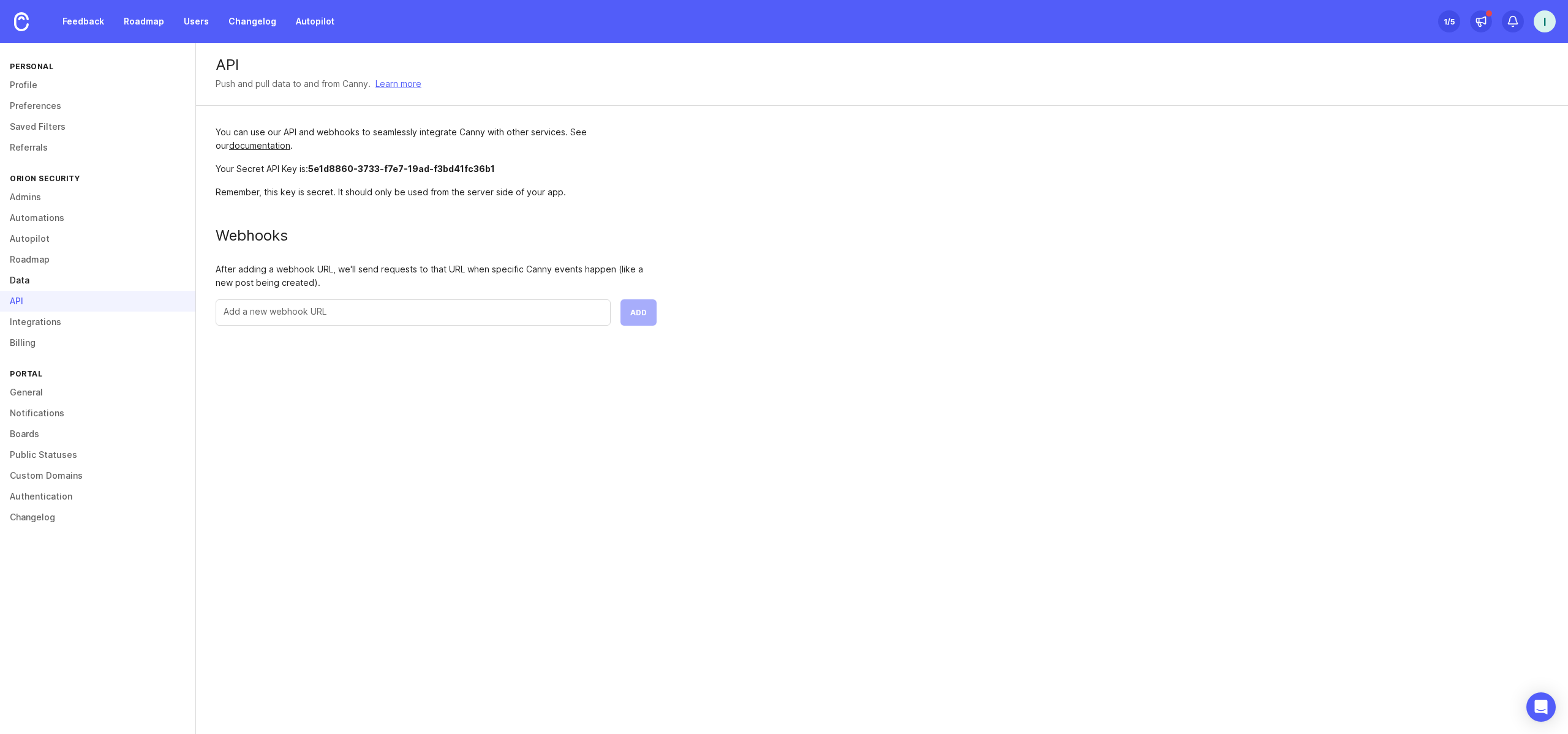
click at [61, 283] on link "Data" at bounding box center [98, 280] width 195 height 21
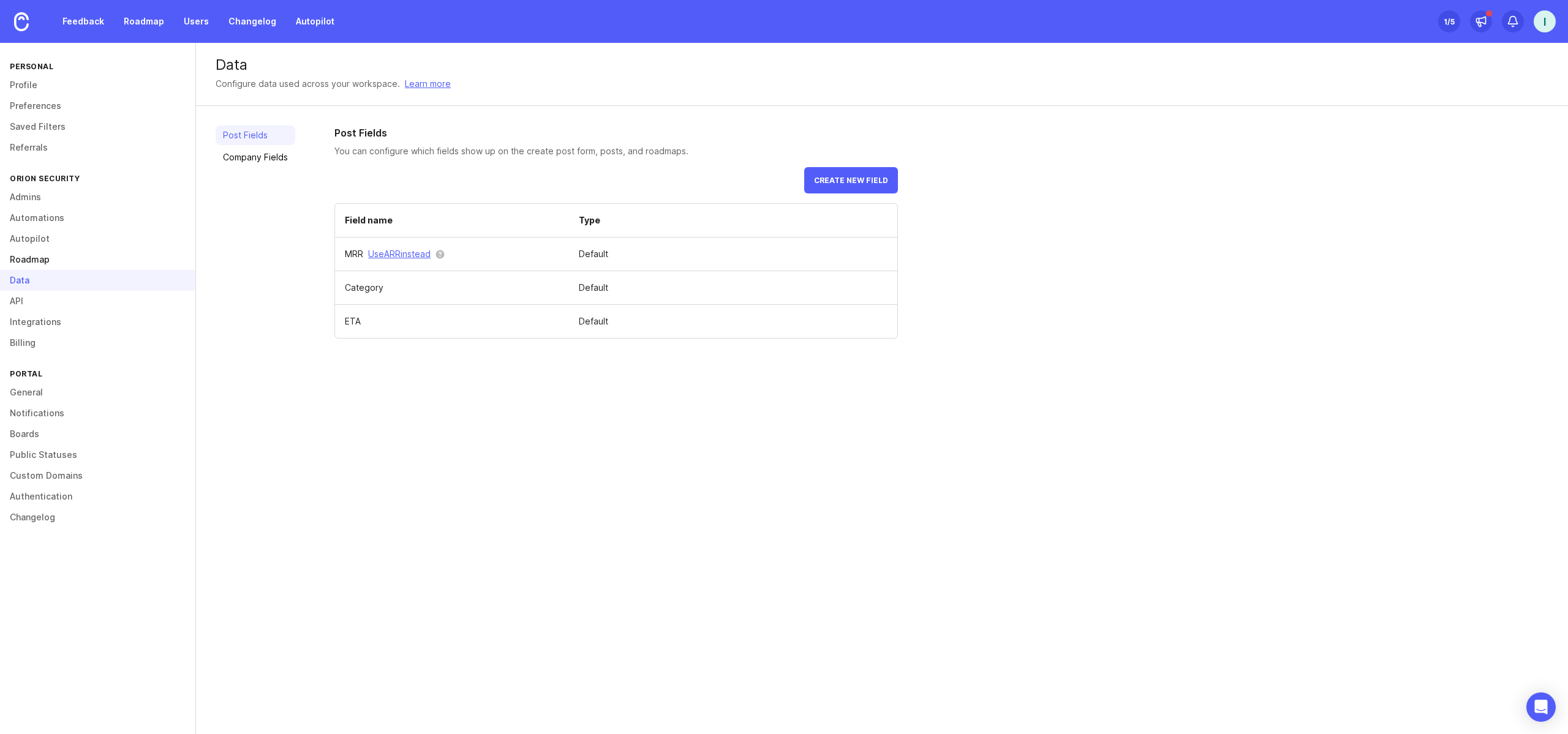
click at [66, 264] on link "Roadmap" at bounding box center [98, 259] width 195 height 21
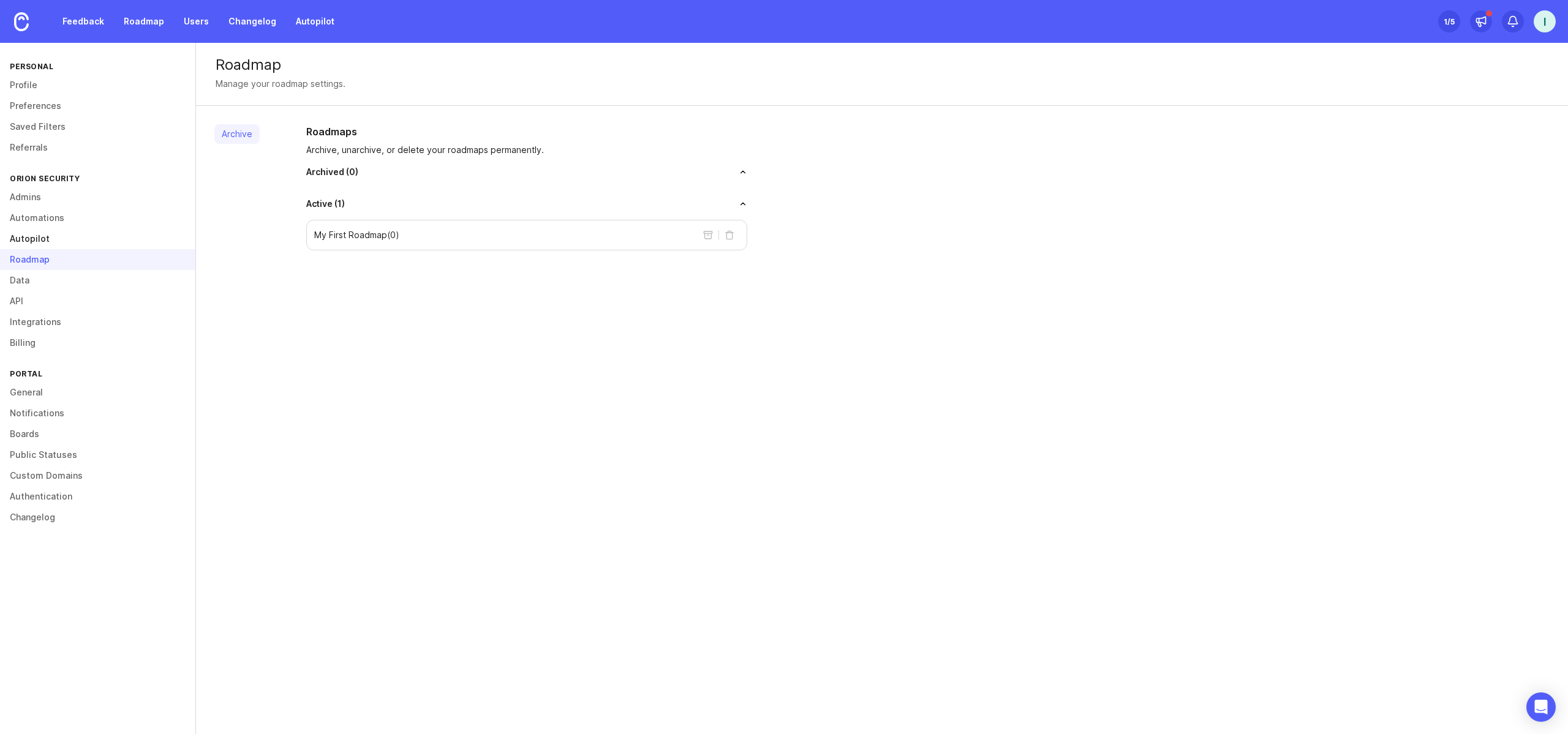
click at [71, 241] on link "Autopilot" at bounding box center [98, 239] width 195 height 21
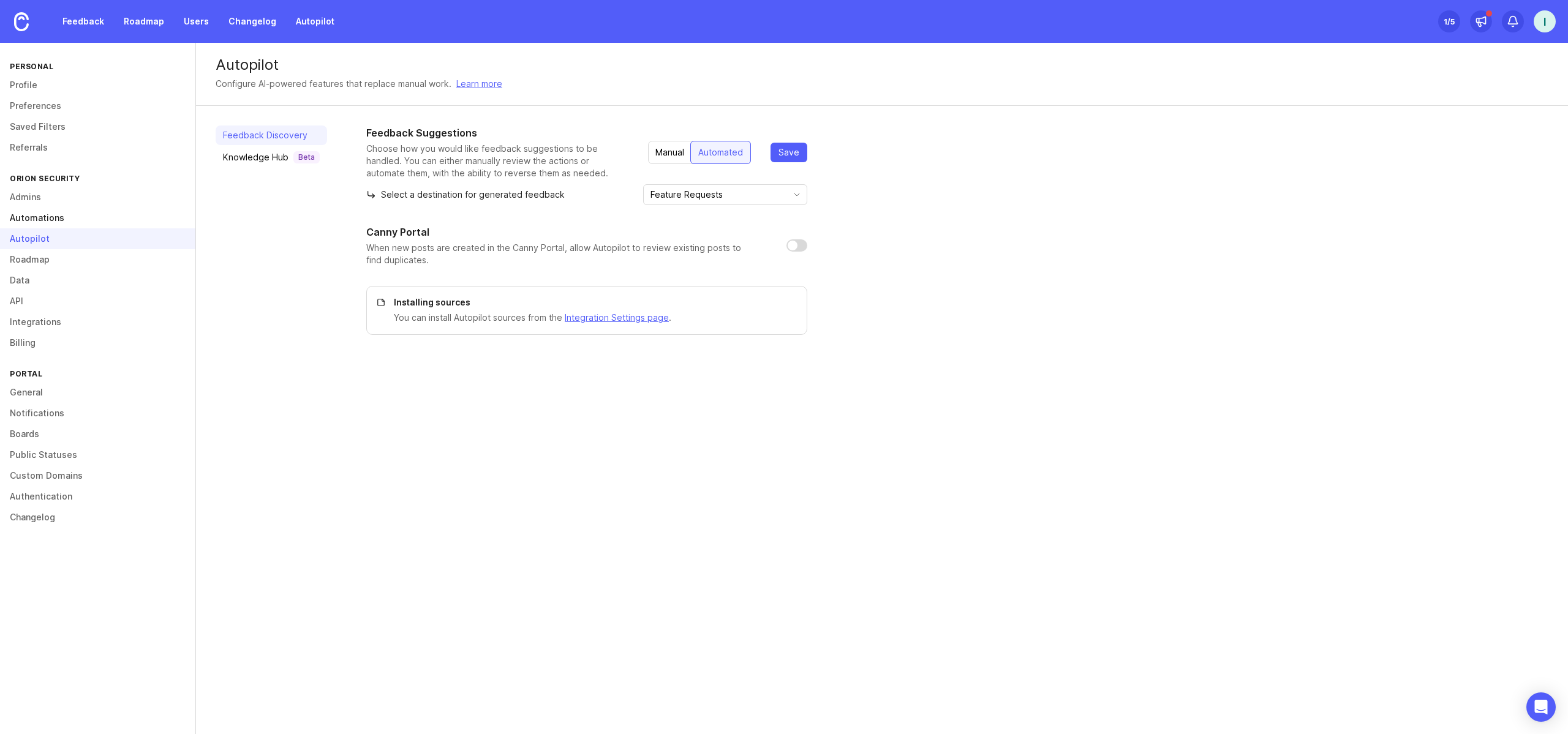
click at [82, 221] on link "Automations" at bounding box center [98, 217] width 195 height 21
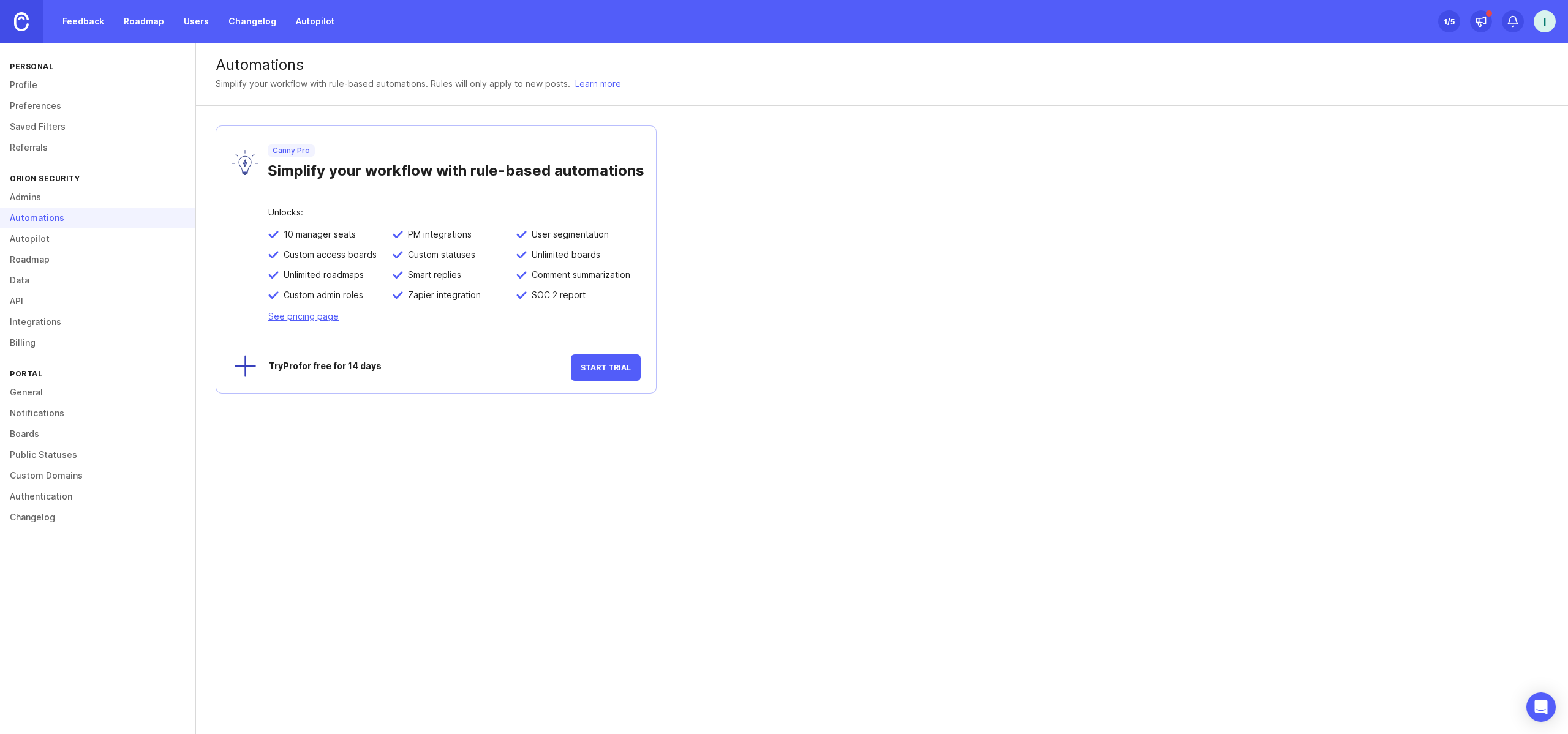
click at [30, 30] on link at bounding box center [21, 21] width 43 height 43
